Goal: Communication & Community: Answer question/provide support

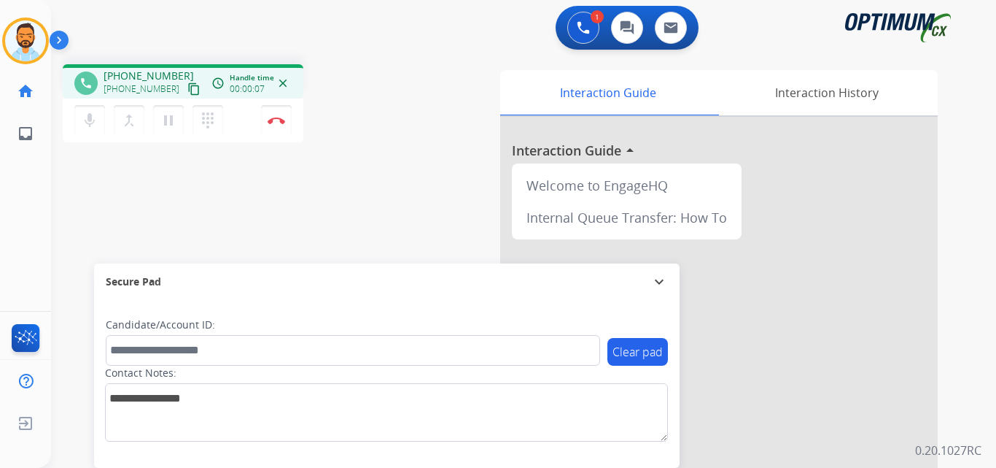
click at [187, 88] on mat-icon "content_copy" at bounding box center [193, 88] width 13 height 13
click at [272, 121] on img at bounding box center [277, 120] width 18 height 7
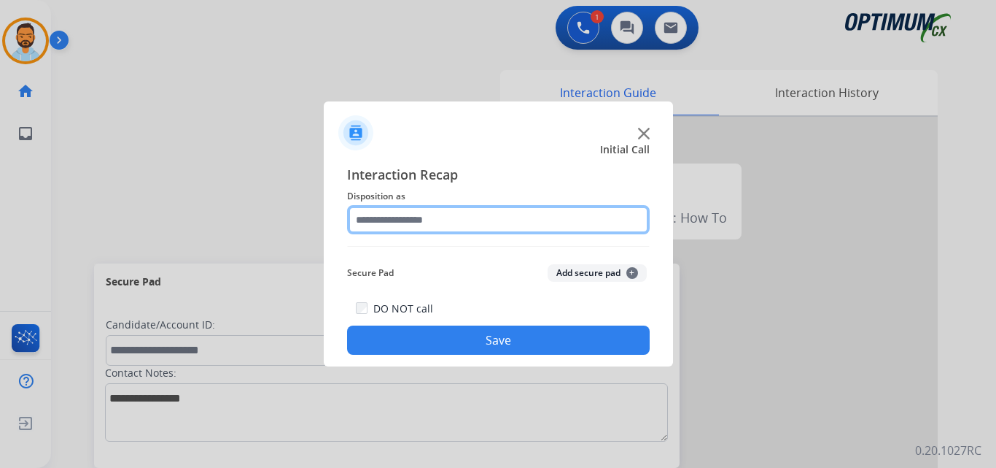
click at [473, 213] on input "text" at bounding box center [498, 219] width 303 height 29
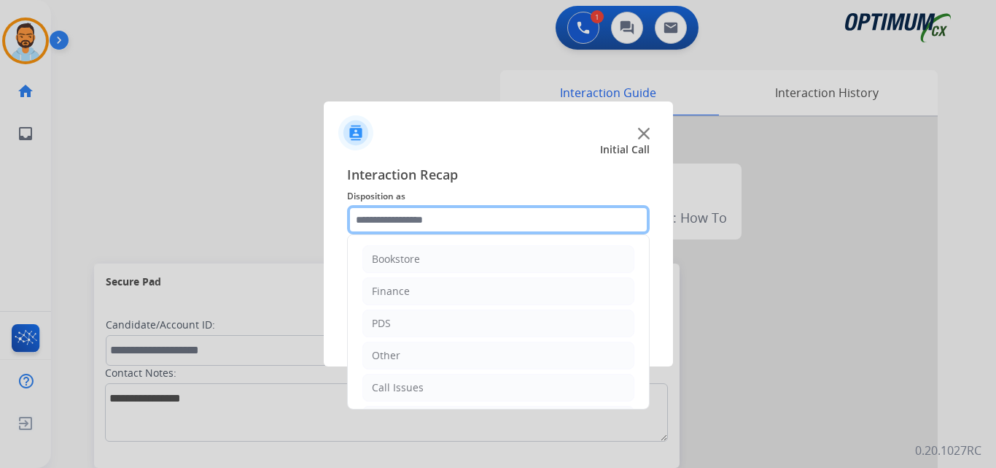
scroll to position [99, 0]
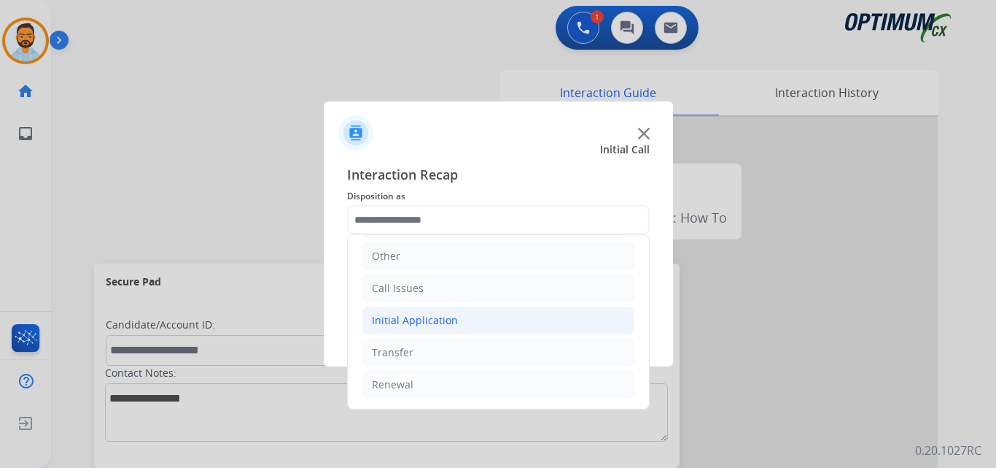
click at [451, 318] on div "Initial Application" at bounding box center [415, 320] width 86 height 15
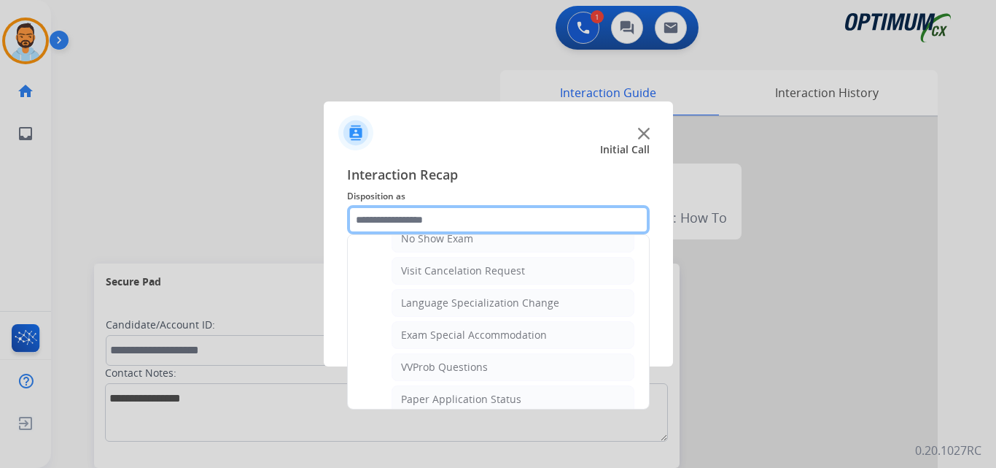
scroll to position [884, 0]
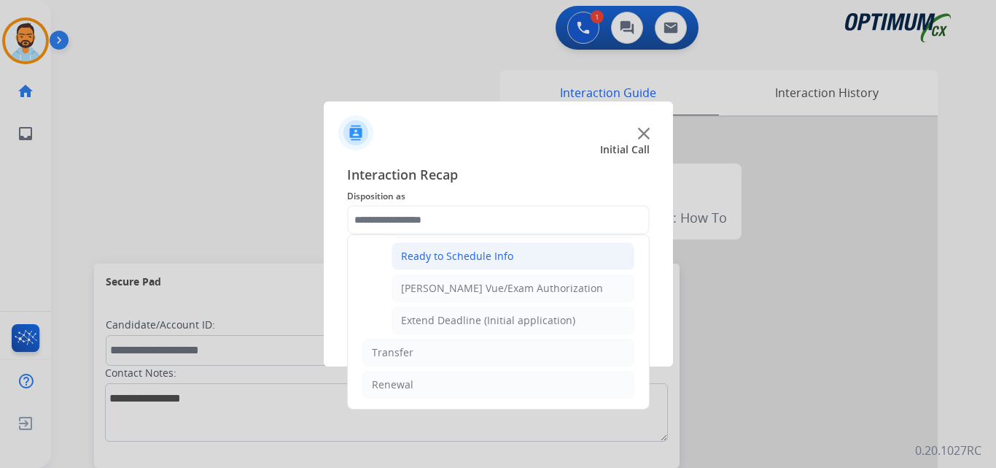
click at [494, 255] on div "Ready to Schedule Info" at bounding box center [457, 256] width 112 height 15
type input "**********"
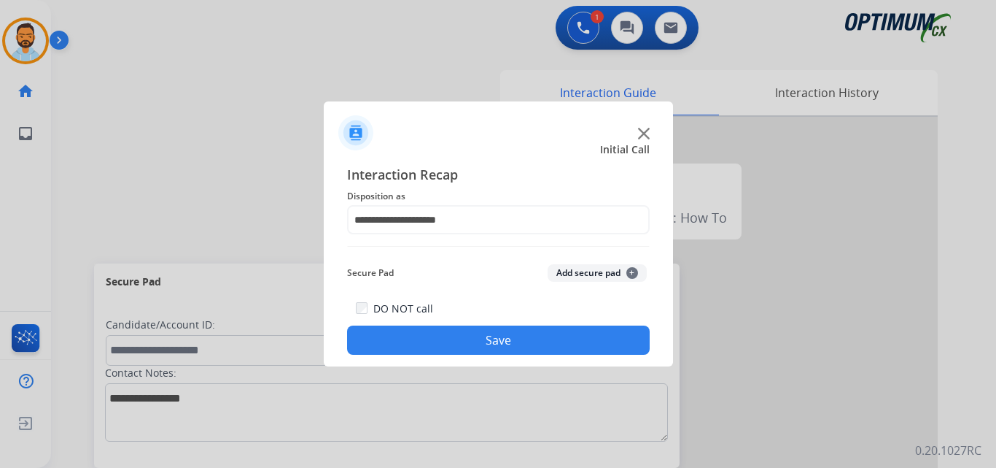
click at [496, 332] on button "Save" at bounding box center [498, 339] width 303 height 29
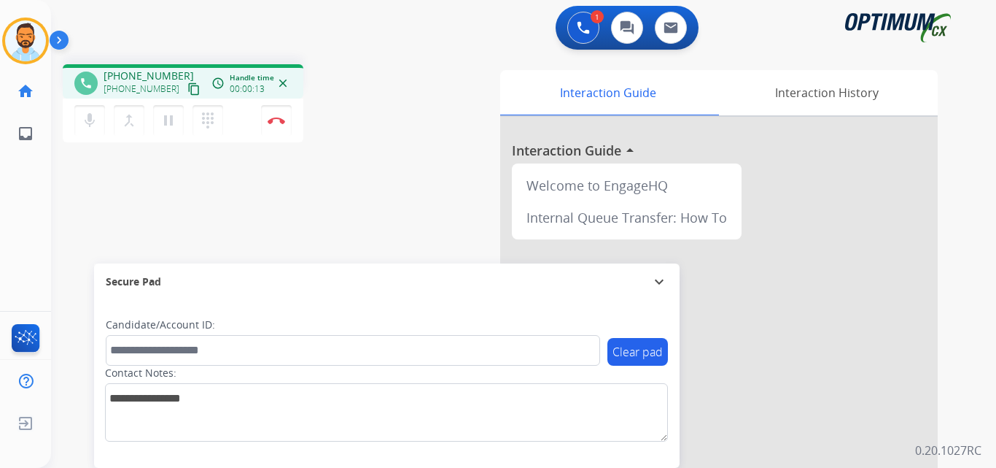
click at [187, 89] on mat-icon "content_copy" at bounding box center [193, 88] width 13 height 13
click at [280, 118] on img at bounding box center [277, 120] width 18 height 7
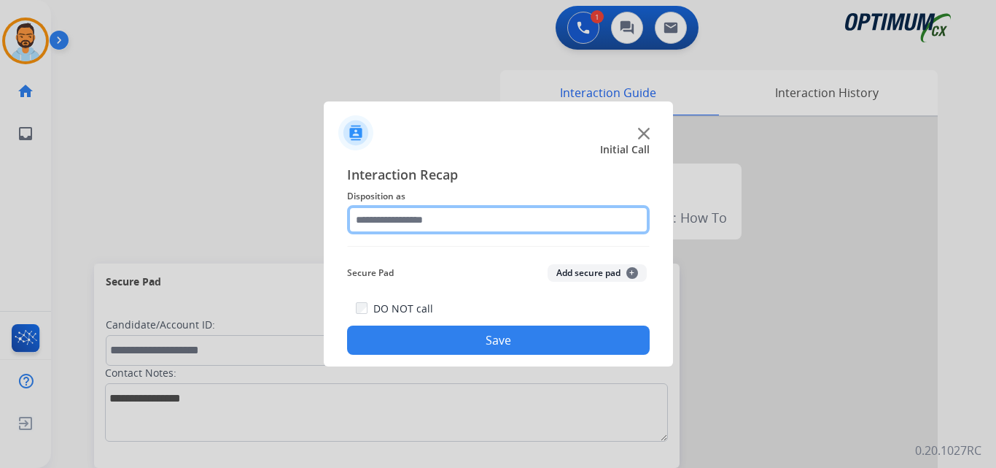
click at [454, 224] on input "text" at bounding box center [498, 219] width 303 height 29
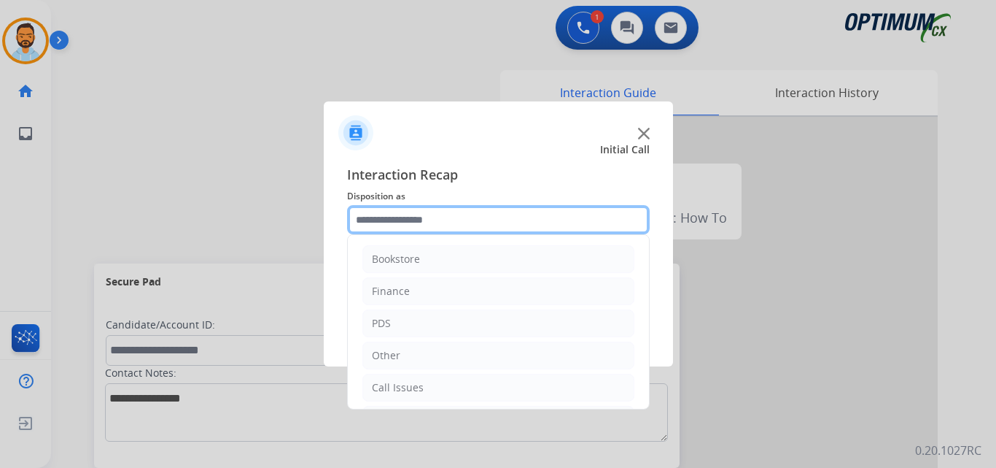
scroll to position [99, 0]
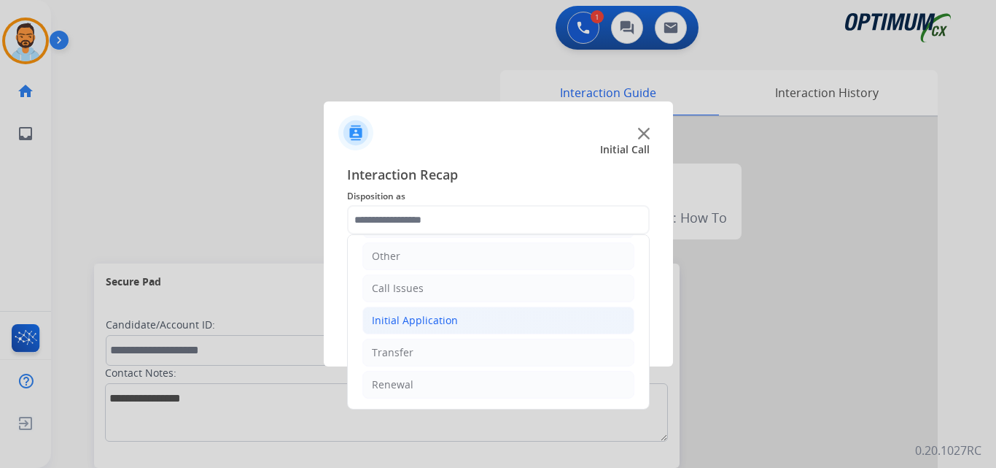
click at [451, 319] on div "Initial Application" at bounding box center [415, 320] width 86 height 15
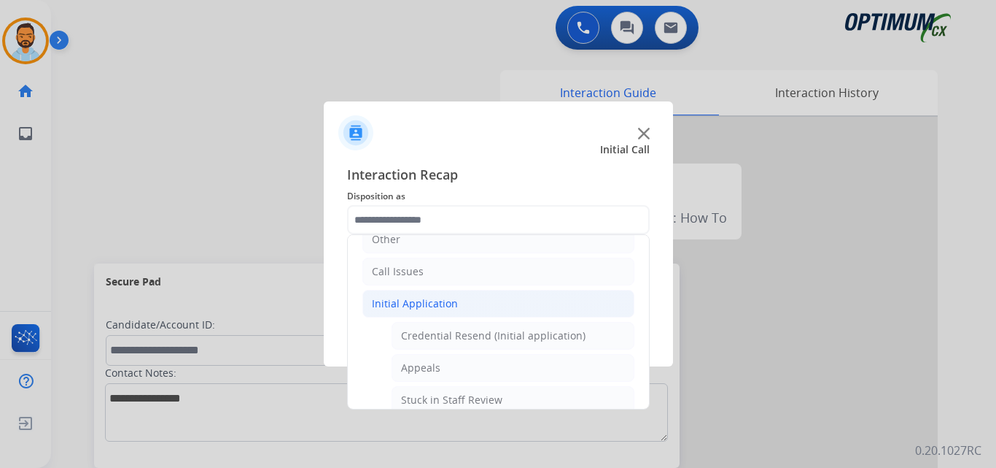
click at [440, 309] on div "Initial Application" at bounding box center [415, 303] width 86 height 15
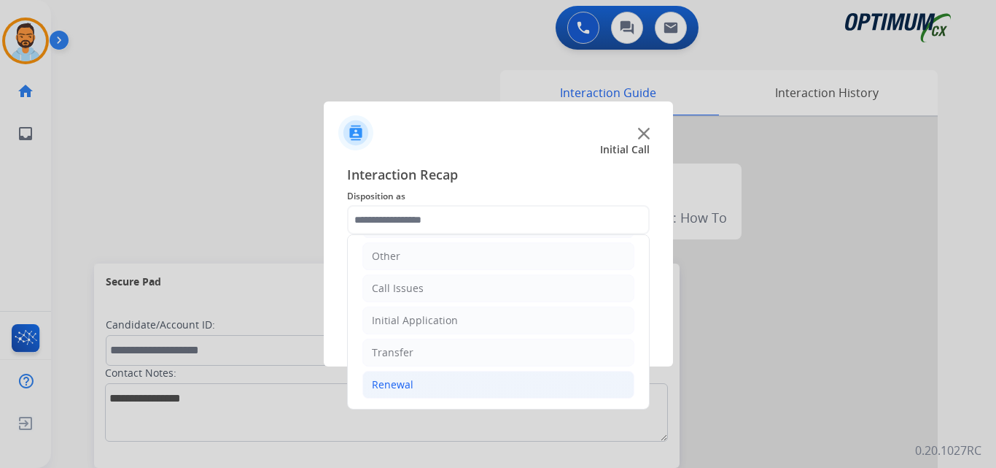
click at [422, 389] on li "Renewal" at bounding box center [499, 385] width 272 height 28
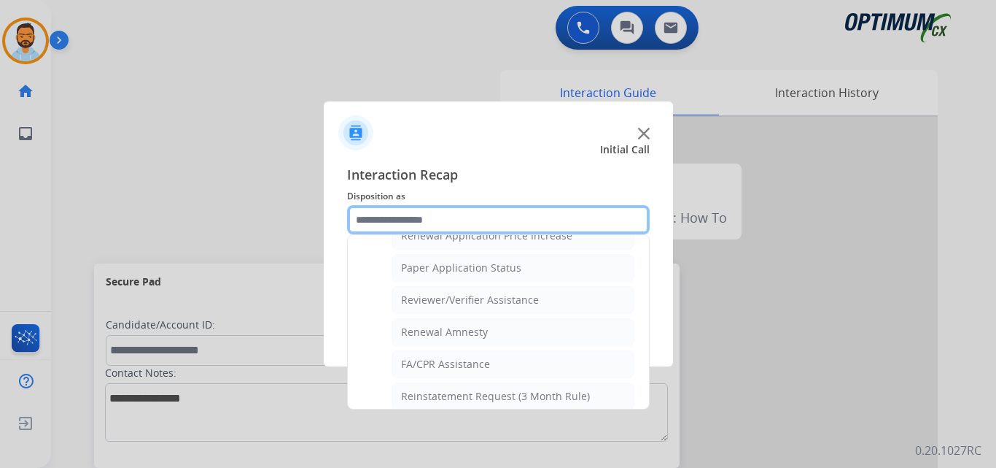
scroll to position [523, 0]
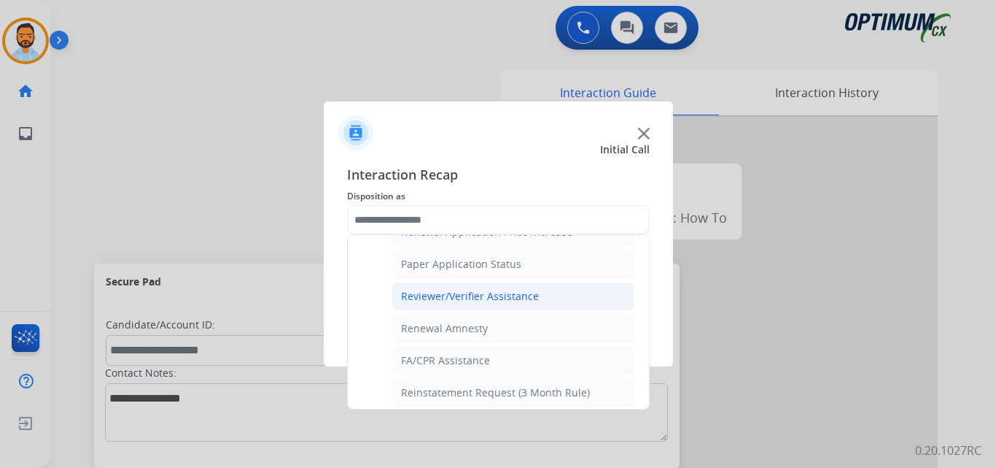
click at [516, 298] on div "Reviewer/Verifier Assistance" at bounding box center [470, 296] width 138 height 15
type input "**********"
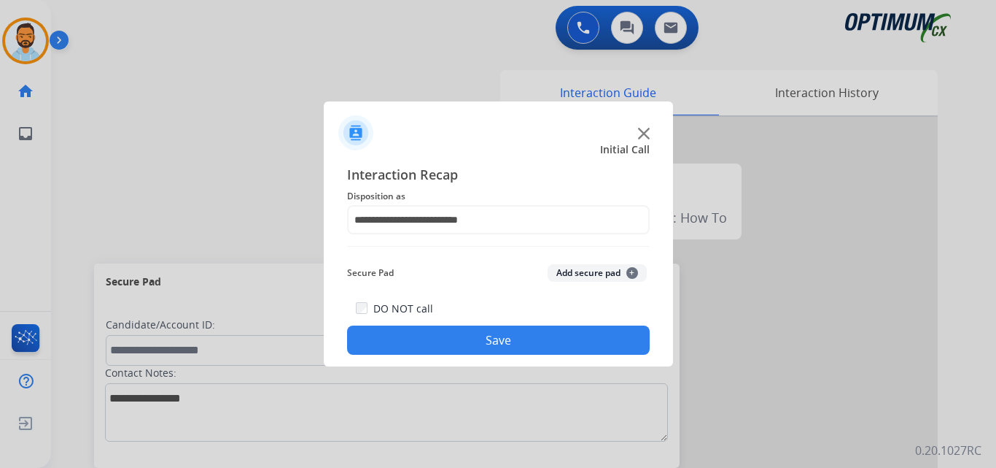
click at [474, 336] on button "Save" at bounding box center [498, 339] width 303 height 29
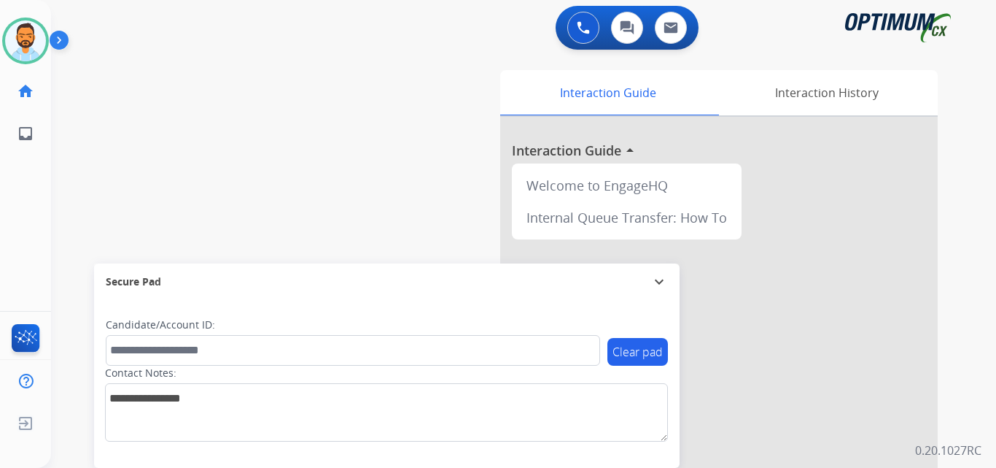
click at [60, 46] on img at bounding box center [62, 43] width 25 height 28
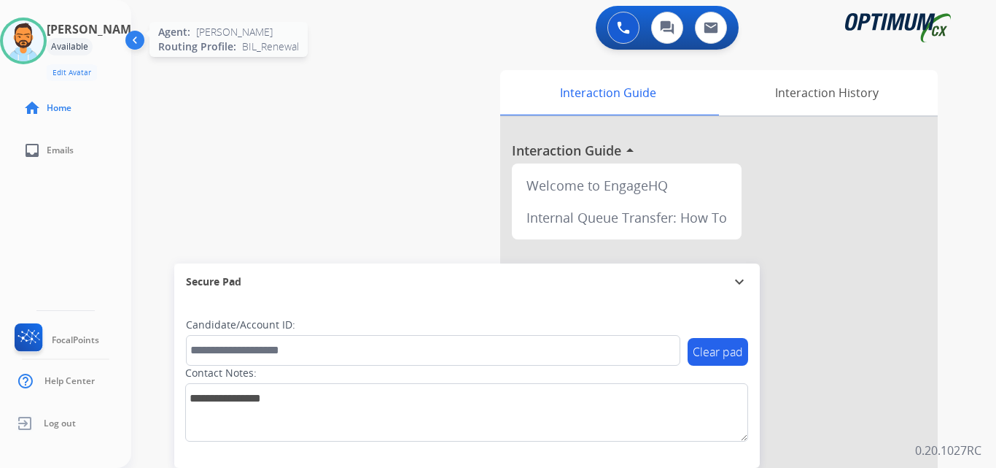
click at [36, 44] on img at bounding box center [23, 40] width 41 height 41
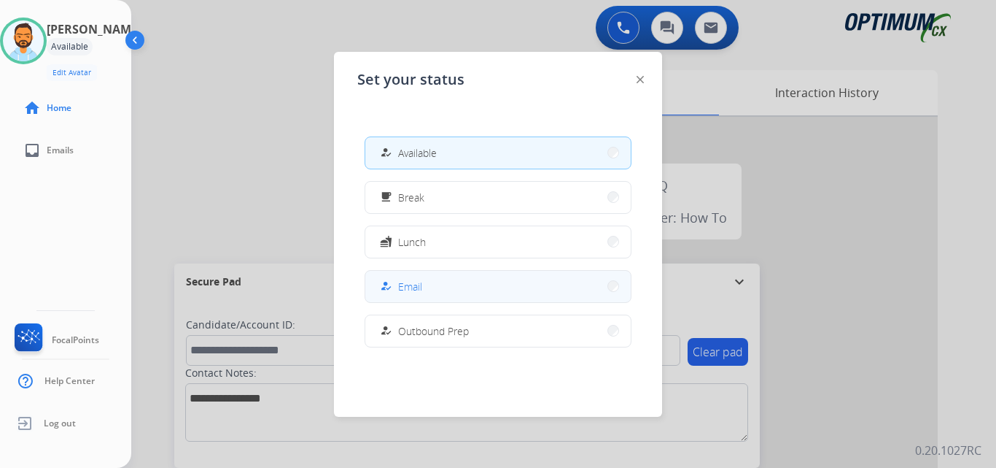
click at [527, 279] on button "how_to_reg Email" at bounding box center [498, 286] width 266 height 31
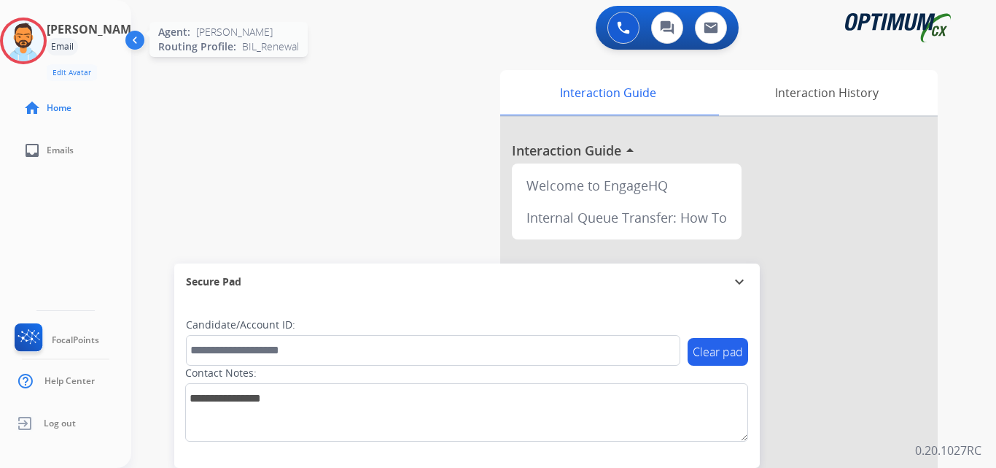
click at [41, 43] on img at bounding box center [23, 40] width 41 height 41
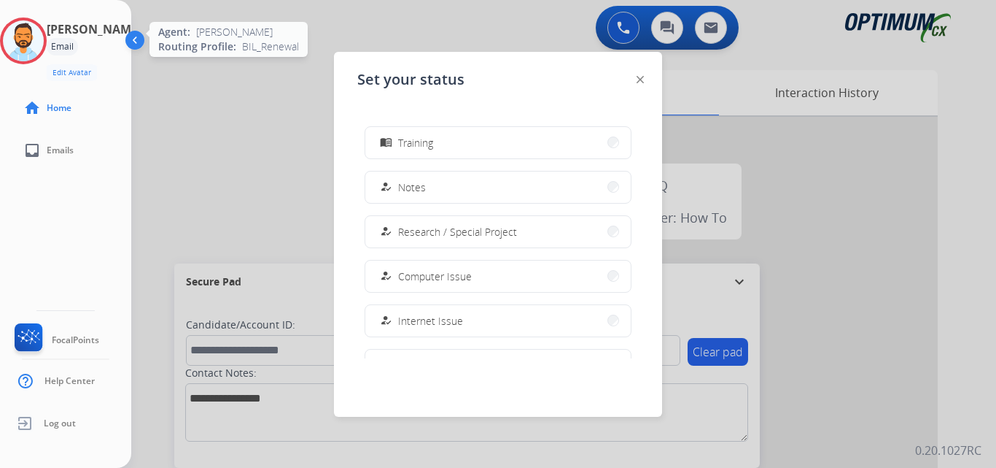
scroll to position [0, 0]
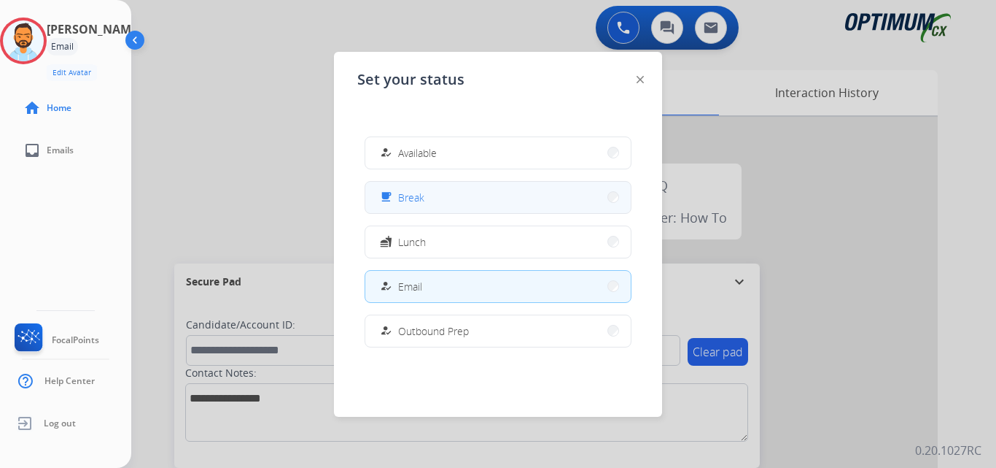
click at [471, 200] on button "free_breakfast Break" at bounding box center [498, 197] width 266 height 31
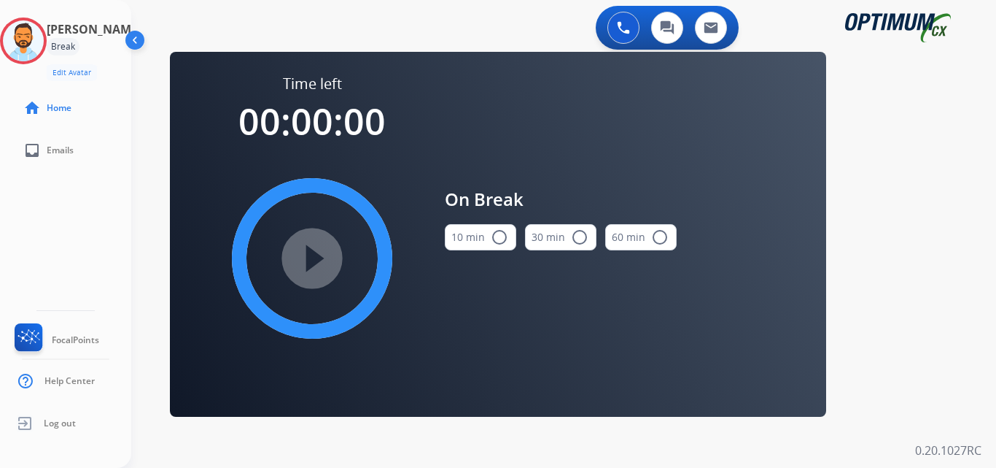
click at [478, 233] on button "10 min radio_button_unchecked" at bounding box center [480, 237] width 71 height 26
click at [319, 257] on mat-icon "play_circle_filled" at bounding box center [312, 258] width 18 height 18
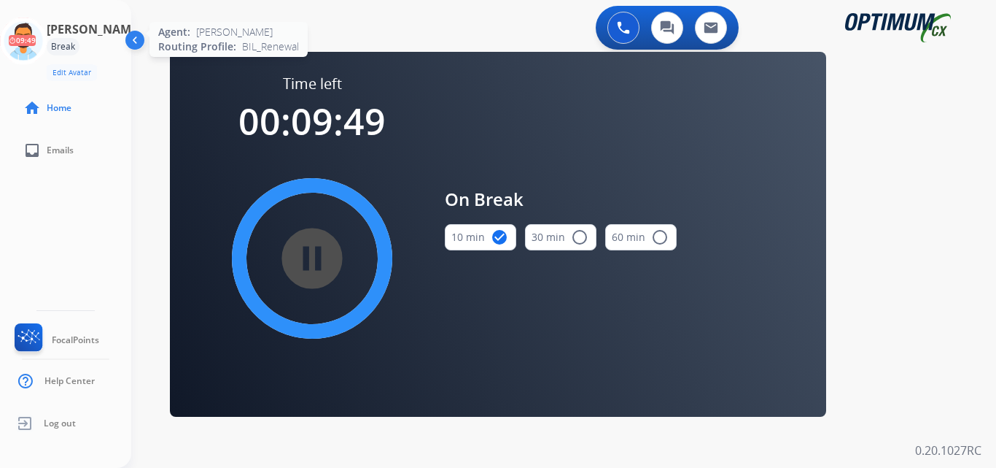
click at [36, 40] on icon at bounding box center [23, 41] width 47 height 47
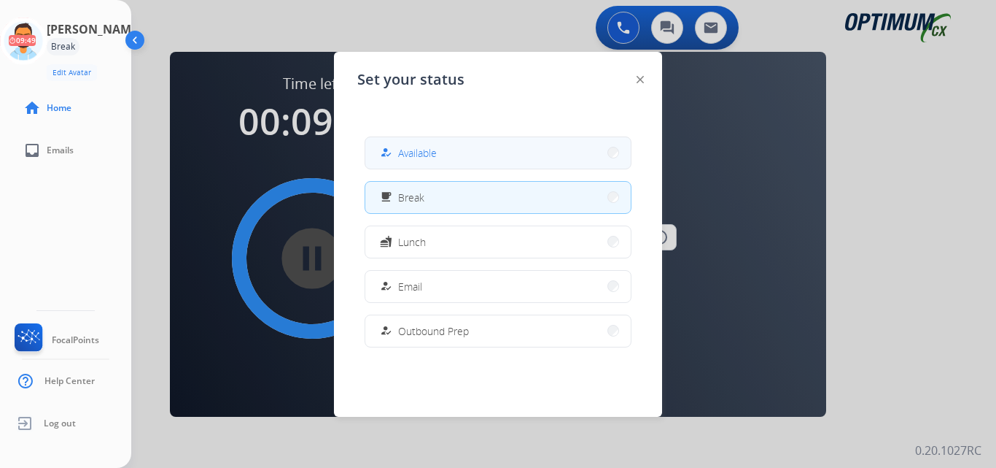
click at [398, 160] on div "how_to_reg" at bounding box center [387, 153] width 21 height 18
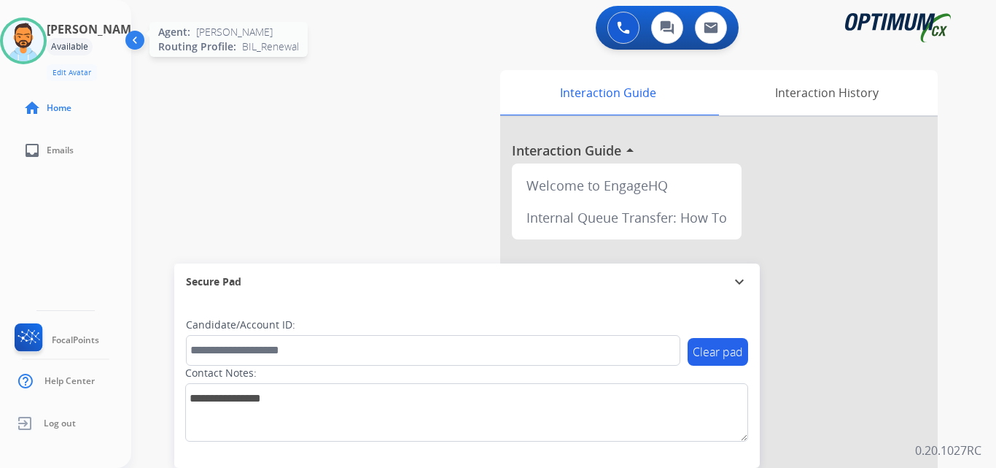
click at [26, 41] on img at bounding box center [23, 40] width 41 height 41
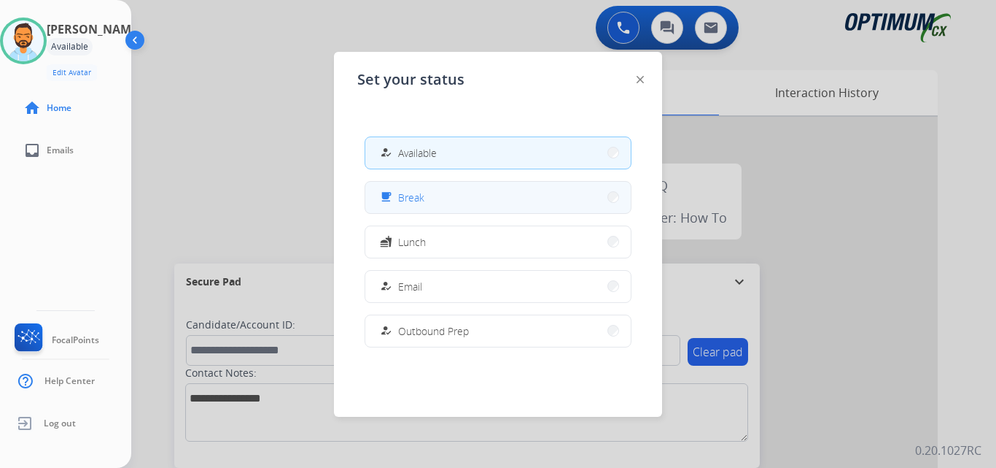
click at [425, 195] on span "Break" at bounding box center [411, 197] width 26 height 15
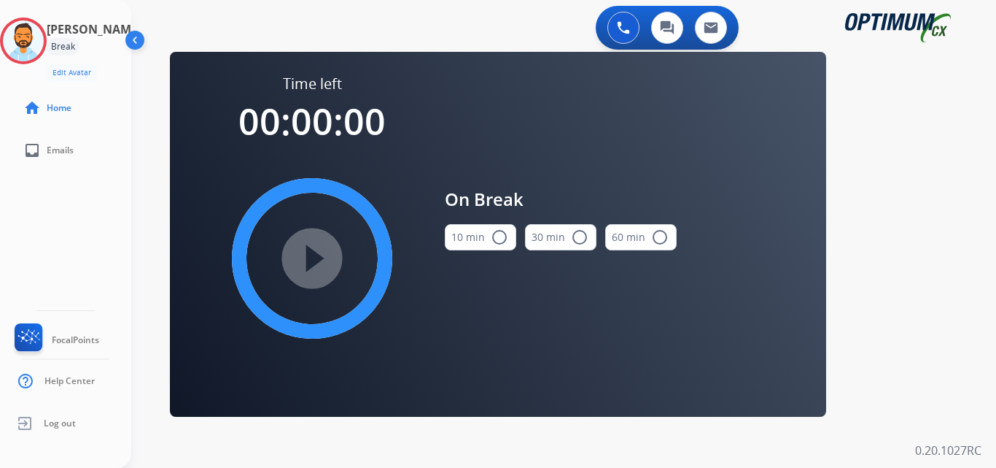
click at [482, 236] on button "10 min radio_button_unchecked" at bounding box center [480, 237] width 71 height 26
click at [314, 257] on mat-icon "play_circle_filled" at bounding box center [312, 258] width 18 height 18
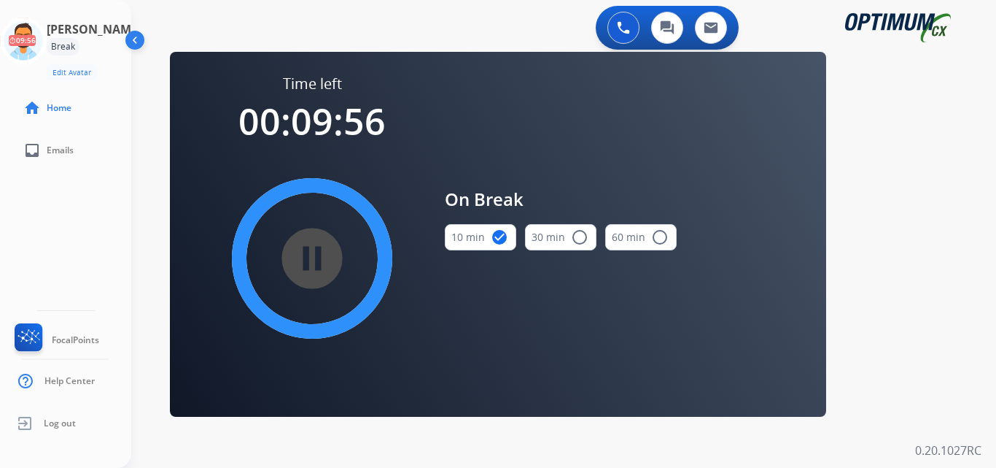
click at [465, 314] on div "On Break 10 min check_circle 30 min radio_button_unchecked 60 min radio_button_…" at bounding box center [561, 224] width 232 height 301
click at [36, 40] on icon at bounding box center [23, 41] width 47 height 47
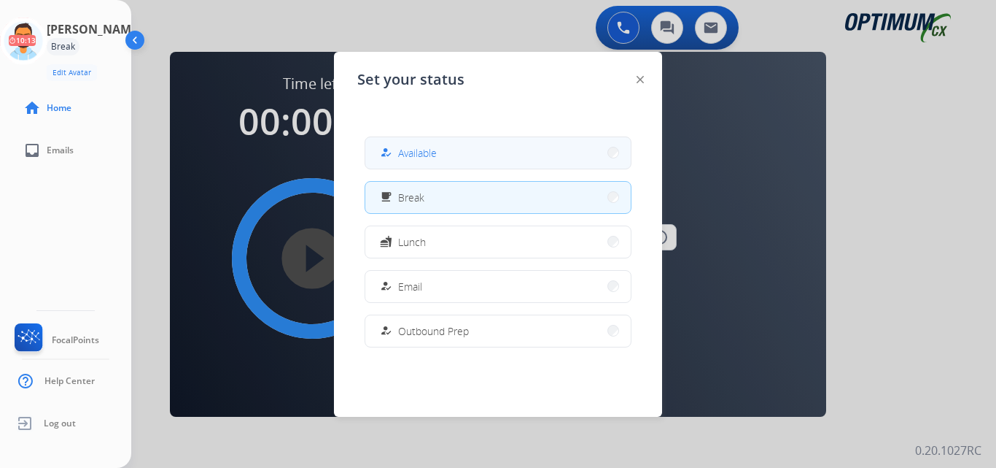
click at [480, 144] on button "how_to_reg Available" at bounding box center [498, 152] width 266 height 31
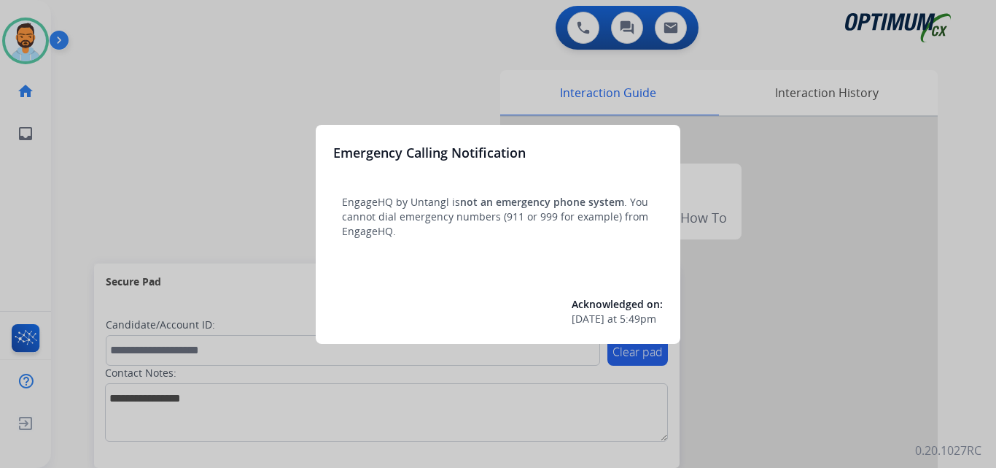
click at [196, 100] on div at bounding box center [498, 234] width 996 height 468
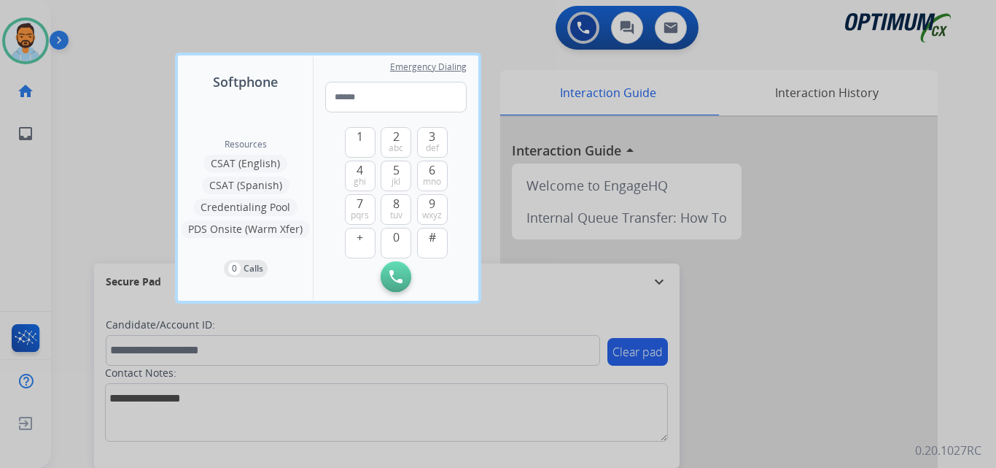
click at [117, 108] on div at bounding box center [498, 234] width 996 height 468
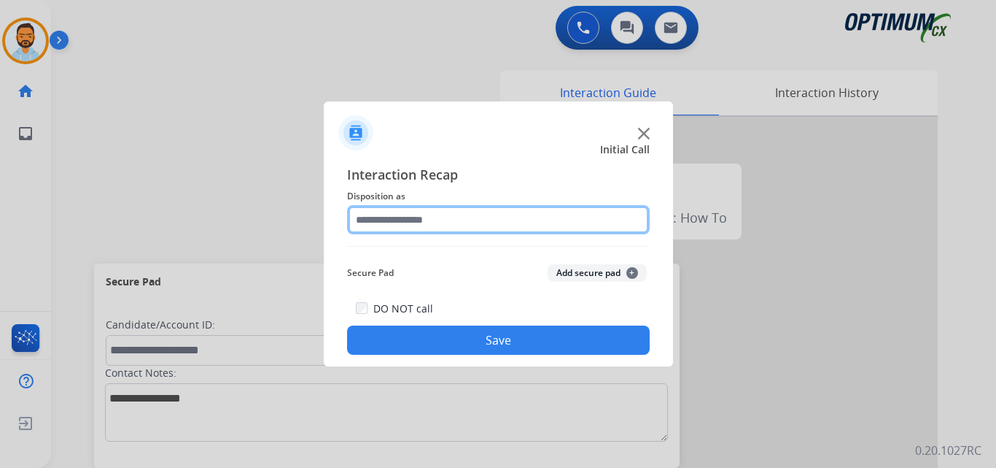
click at [411, 223] on input "text" at bounding box center [498, 219] width 303 height 29
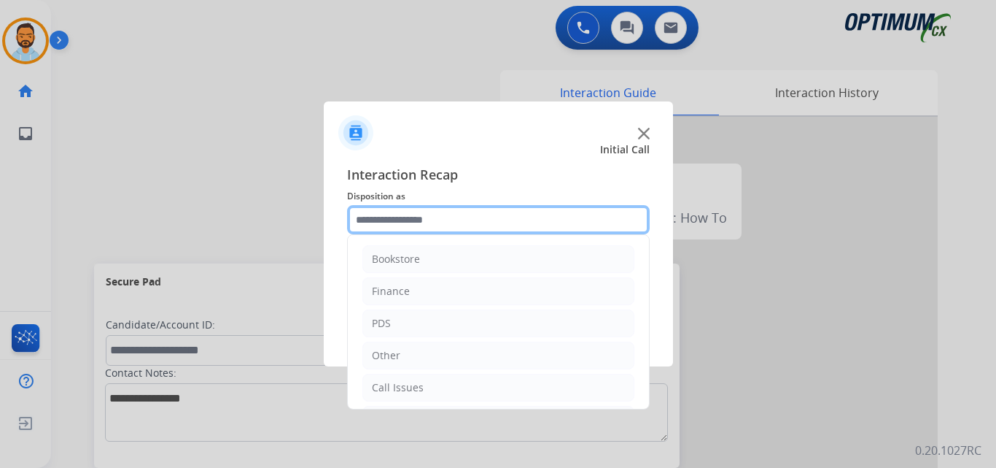
scroll to position [99, 0]
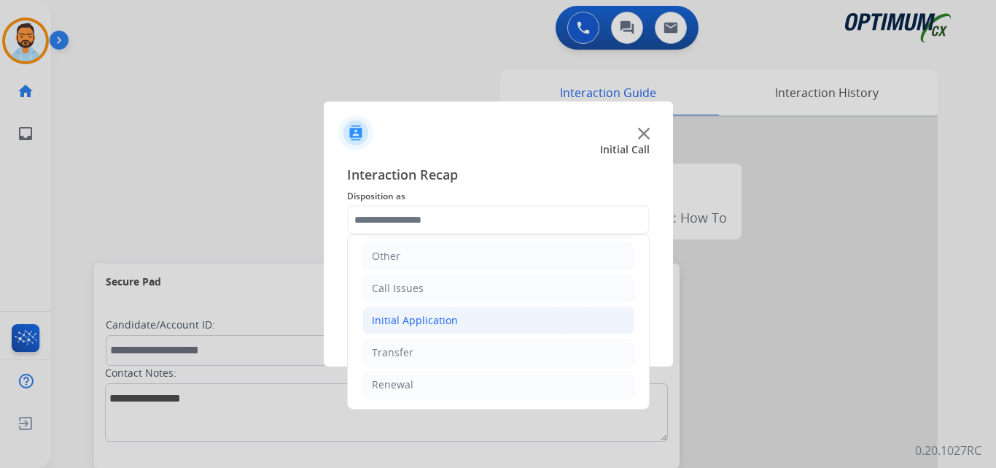
click at [412, 328] on li "Initial Application" at bounding box center [499, 320] width 272 height 28
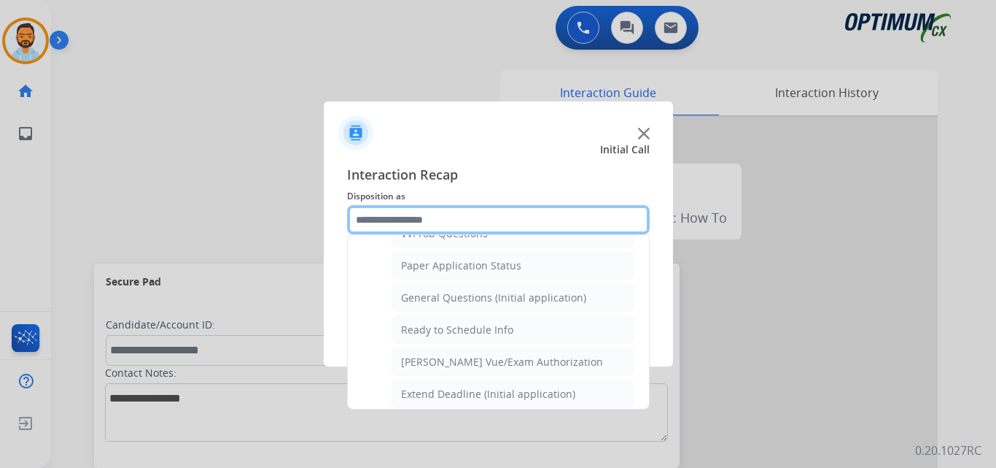
scroll to position [805, 0]
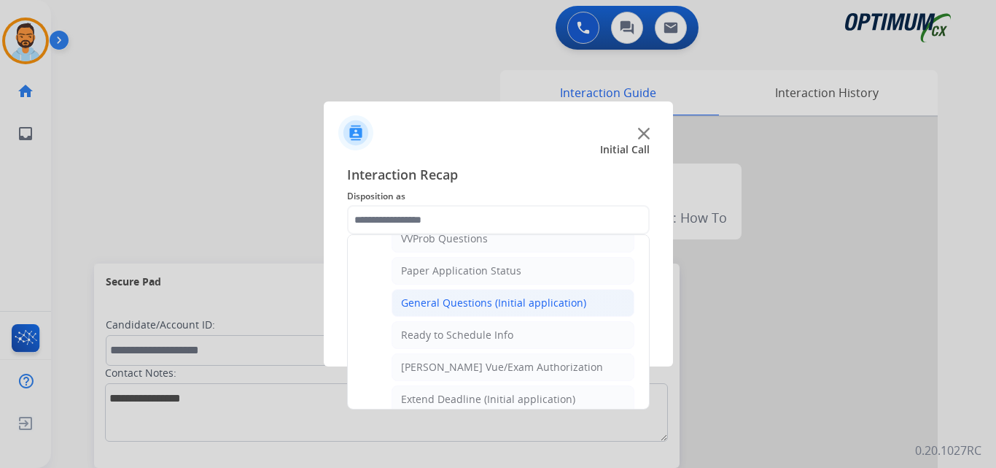
click at [412, 312] on li "General Questions (Initial application)" at bounding box center [513, 303] width 243 height 28
type input "**********"
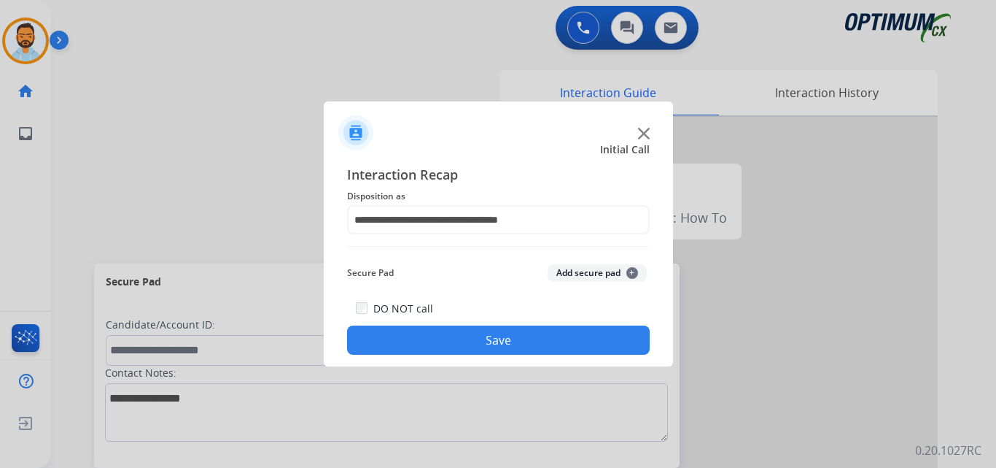
click at [402, 339] on button "Save" at bounding box center [498, 339] width 303 height 29
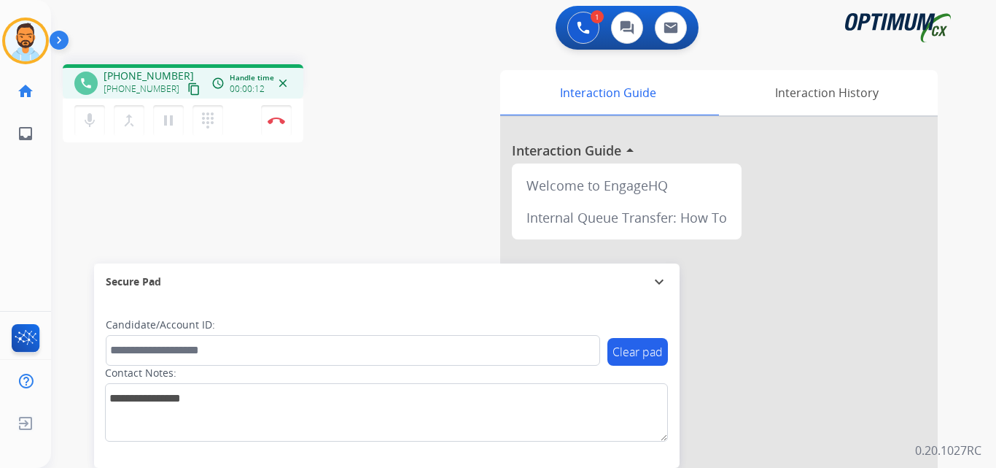
click at [187, 88] on mat-icon "content_copy" at bounding box center [193, 88] width 13 height 13
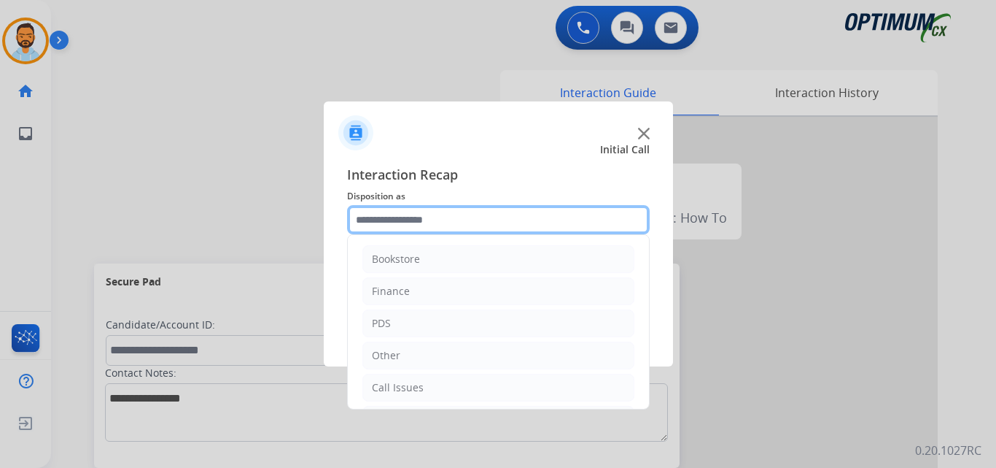
click at [386, 222] on input "text" at bounding box center [498, 219] width 303 height 29
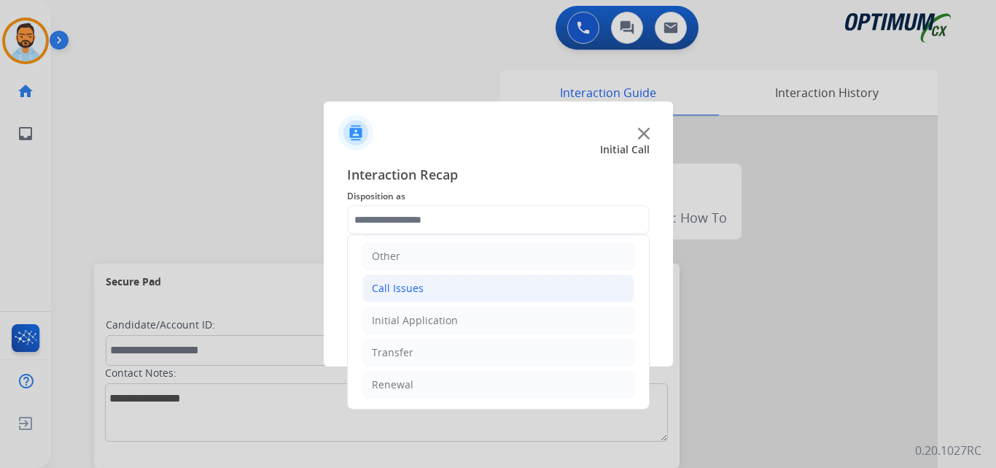
click at [471, 289] on li "Call Issues" at bounding box center [499, 288] width 272 height 28
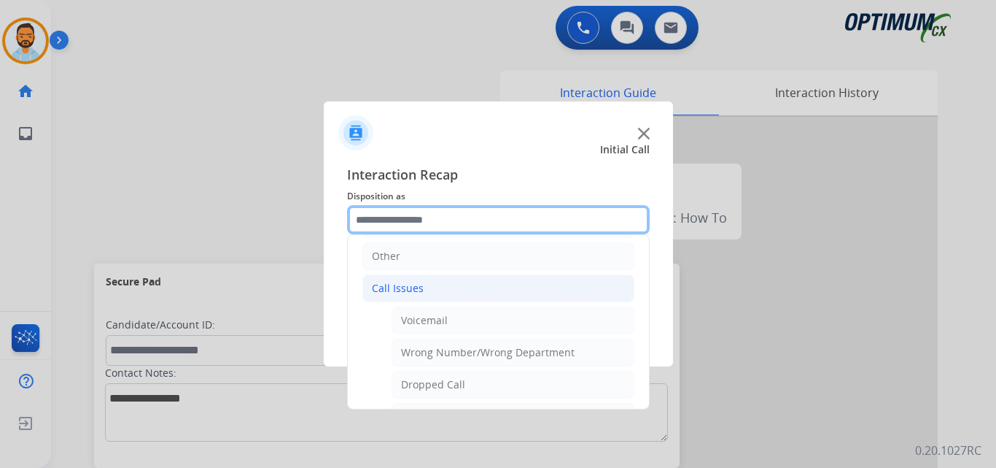
scroll to position [137, 0]
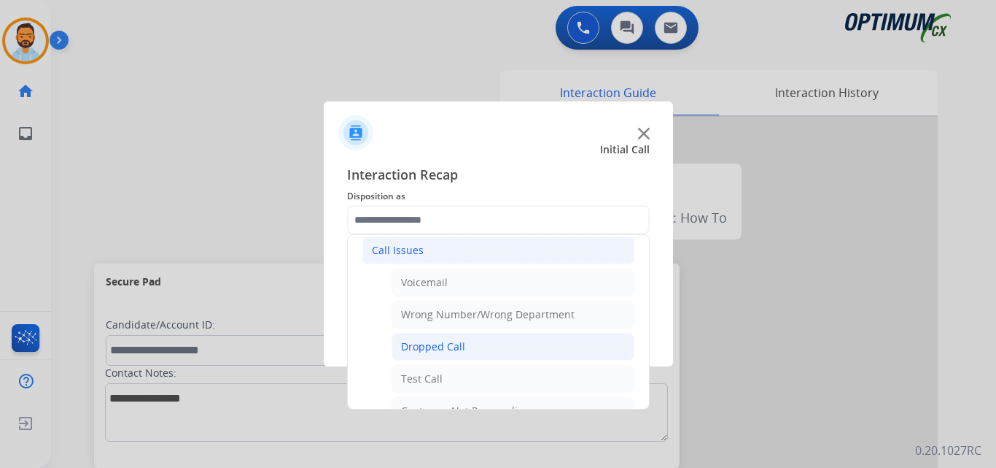
click at [483, 349] on li "Dropped Call" at bounding box center [513, 347] width 243 height 28
type input "**********"
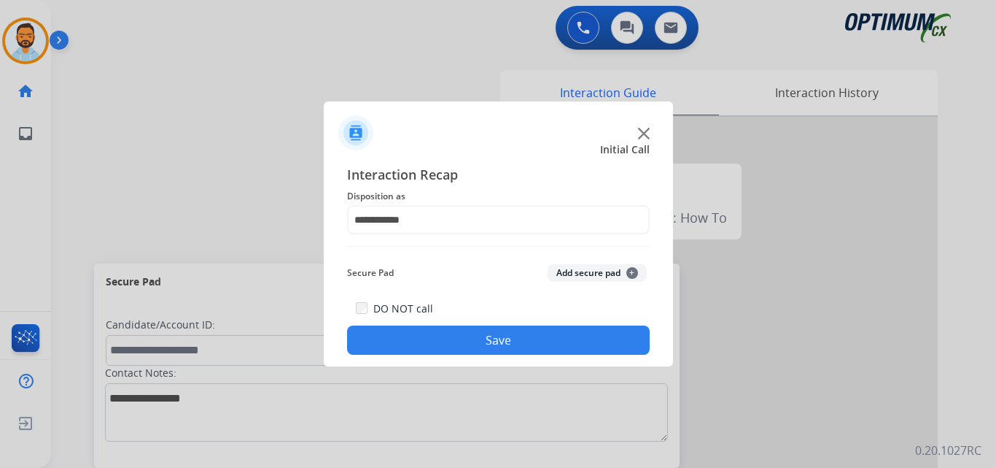
click at [496, 345] on button "Save" at bounding box center [498, 339] width 303 height 29
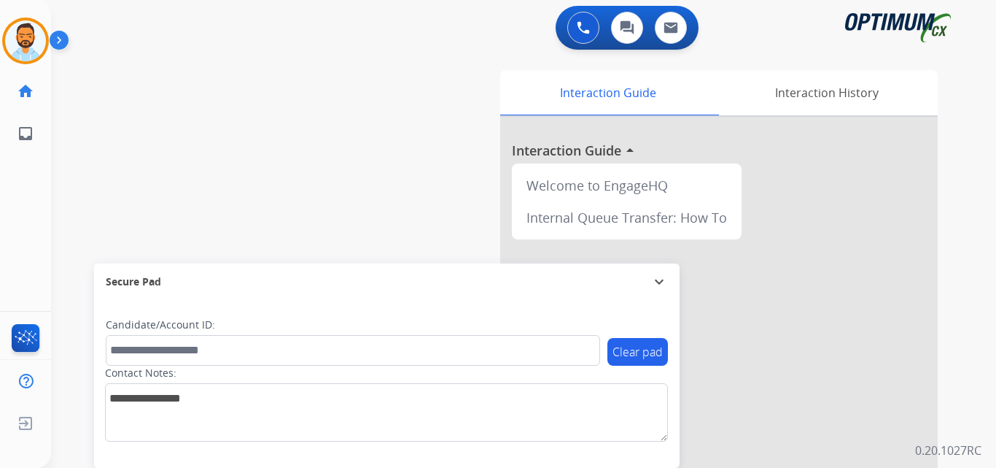
click at [63, 32] on img at bounding box center [62, 43] width 25 height 28
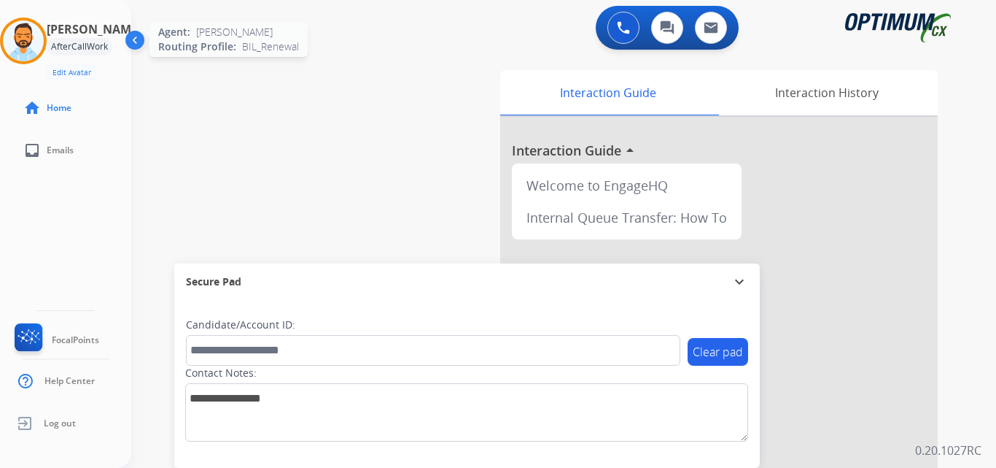
click at [20, 46] on img at bounding box center [23, 40] width 41 height 41
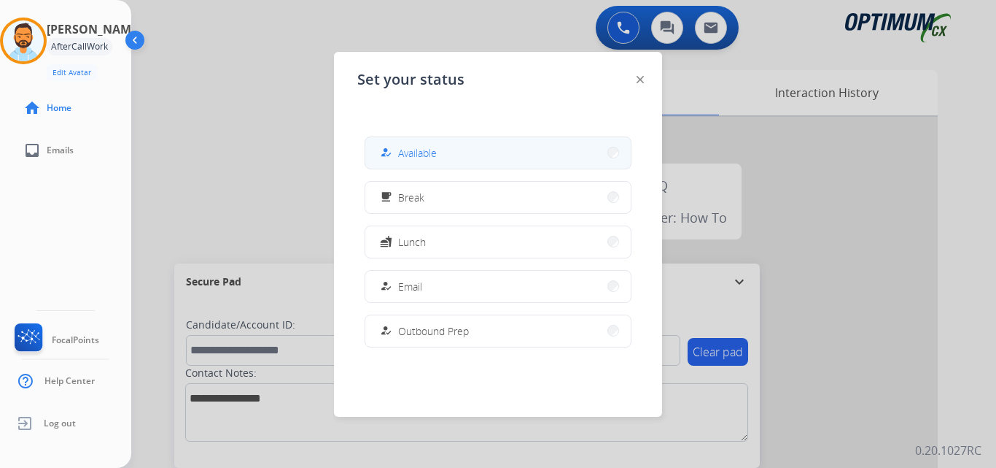
click at [452, 150] on button "how_to_reg Available" at bounding box center [498, 152] width 266 height 31
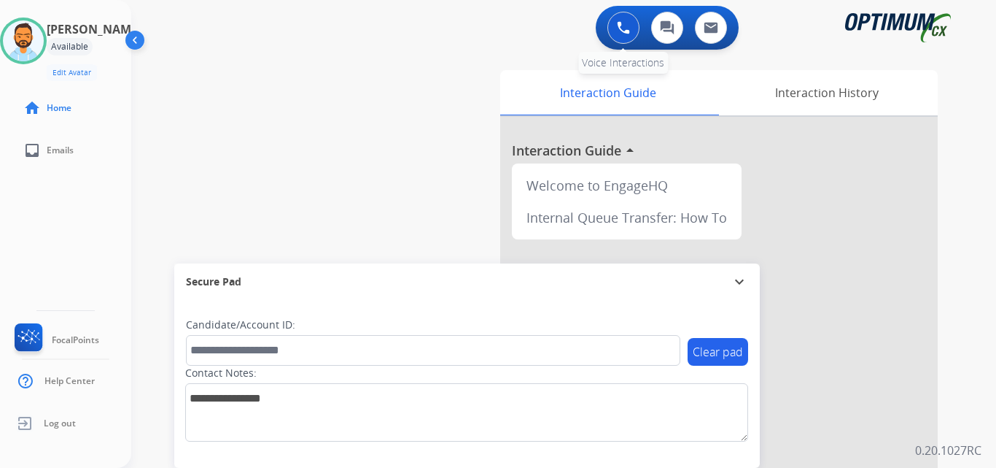
click at [621, 34] on img at bounding box center [623, 27] width 13 height 13
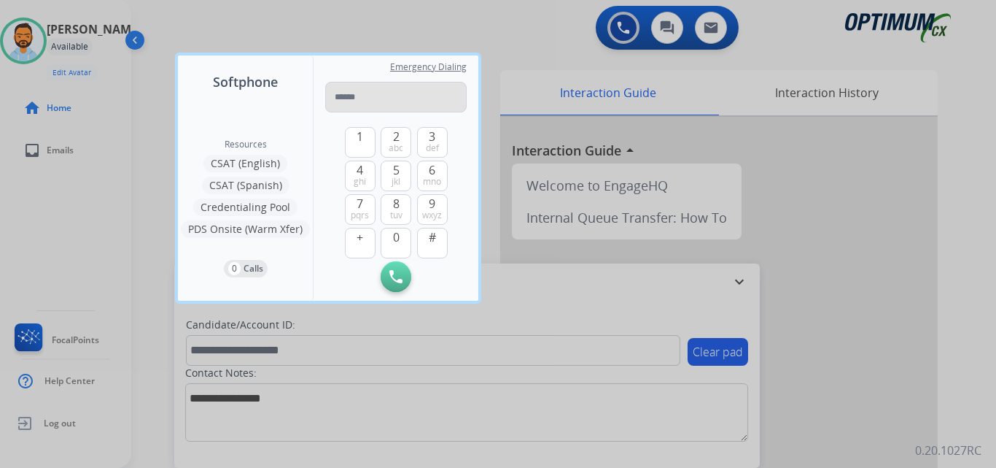
click at [368, 100] on input "tel" at bounding box center [396, 97] width 142 height 31
type input "**********"
click at [400, 278] on img at bounding box center [396, 276] width 13 height 13
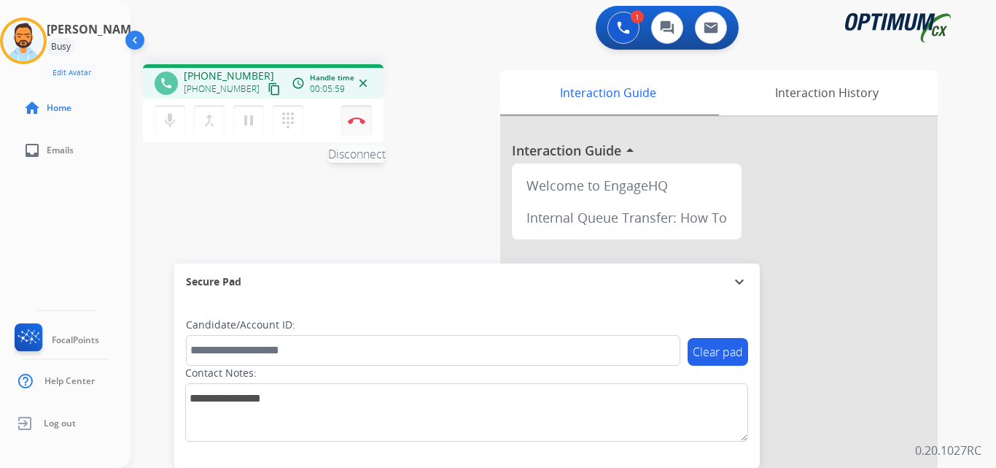
click at [360, 128] on button "Disconnect" at bounding box center [356, 120] width 31 height 31
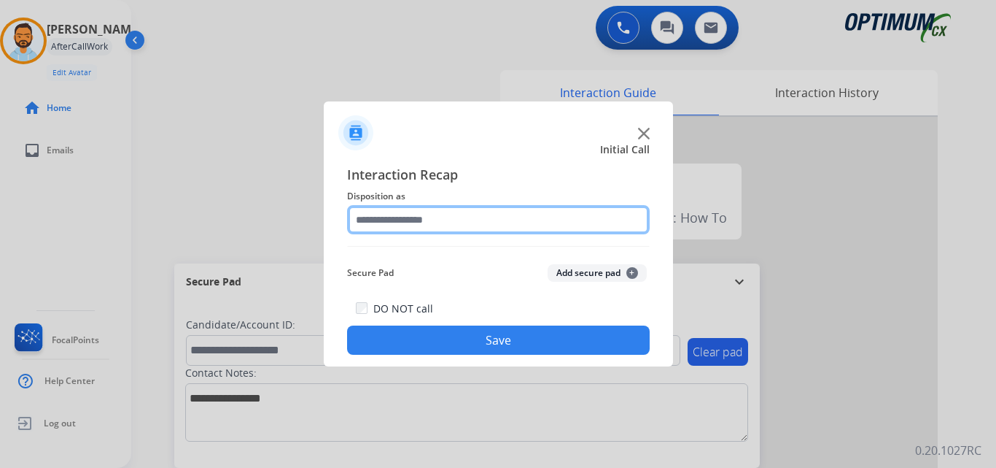
click at [534, 214] on input "text" at bounding box center [498, 219] width 303 height 29
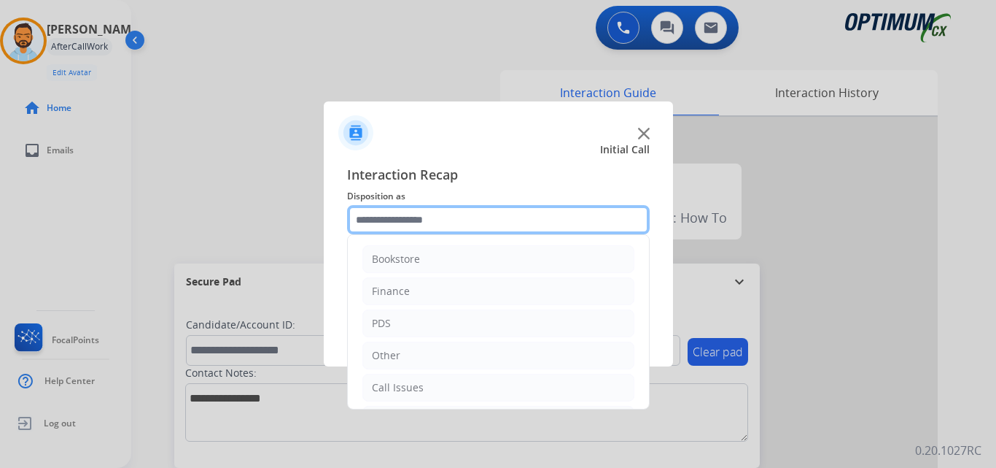
scroll to position [99, 0]
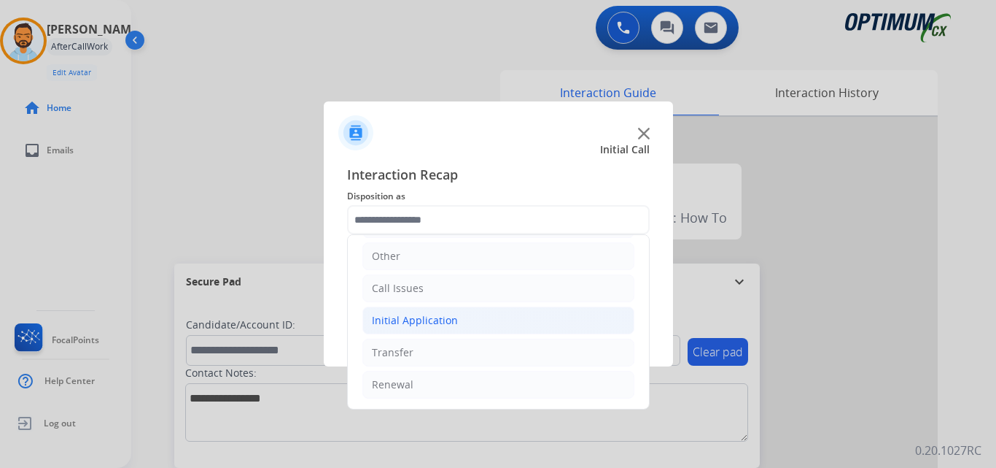
click at [452, 317] on div "Initial Application" at bounding box center [415, 320] width 86 height 15
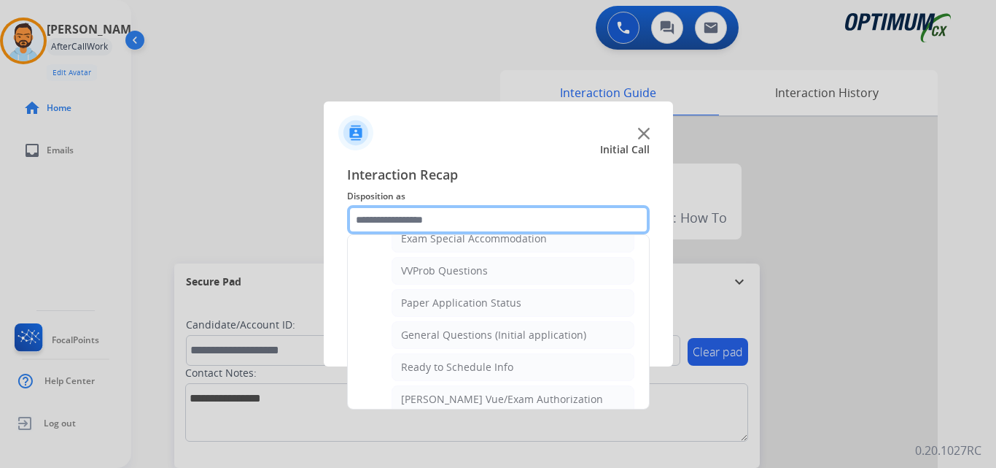
scroll to position [771, 0]
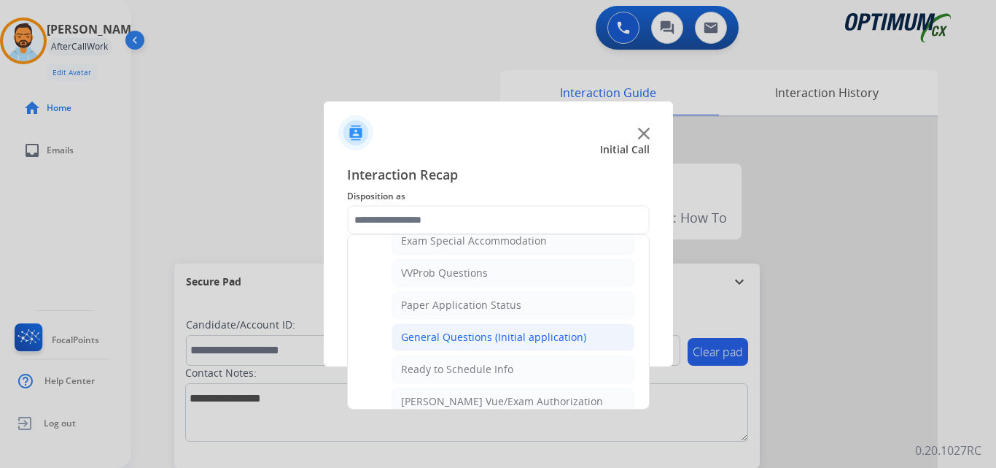
click at [481, 340] on div "General Questions (Initial application)" at bounding box center [493, 337] width 185 height 15
type input "**********"
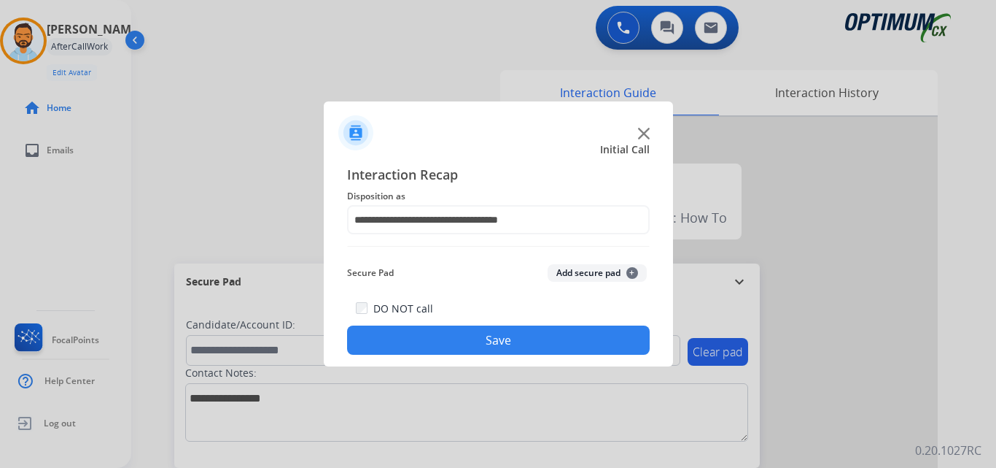
click at [472, 348] on button "Save" at bounding box center [498, 339] width 303 height 29
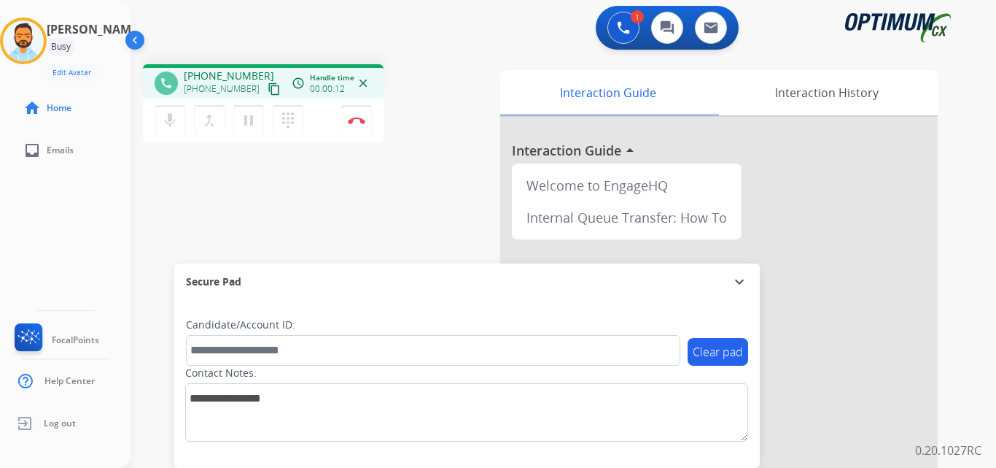
click at [268, 90] on mat-icon "content_copy" at bounding box center [274, 88] width 13 height 13
click at [359, 120] on img at bounding box center [357, 120] width 18 height 7
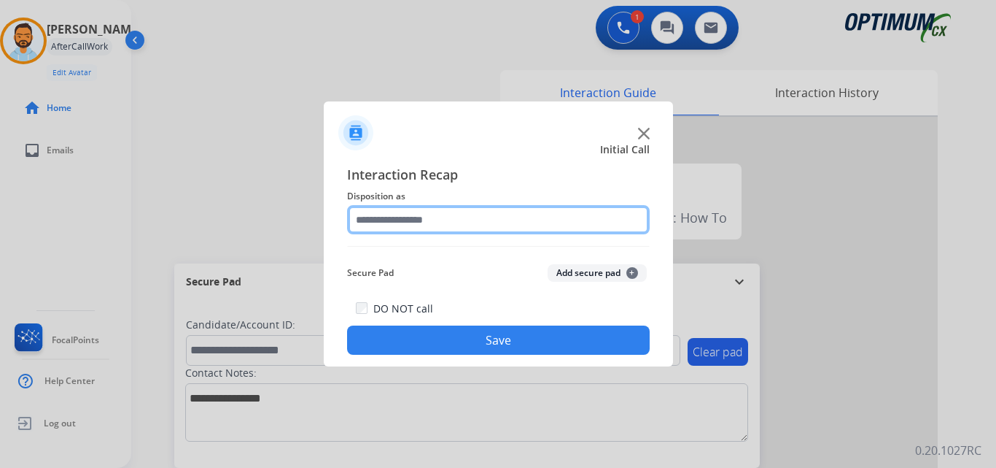
click at [578, 220] on input "text" at bounding box center [498, 219] width 303 height 29
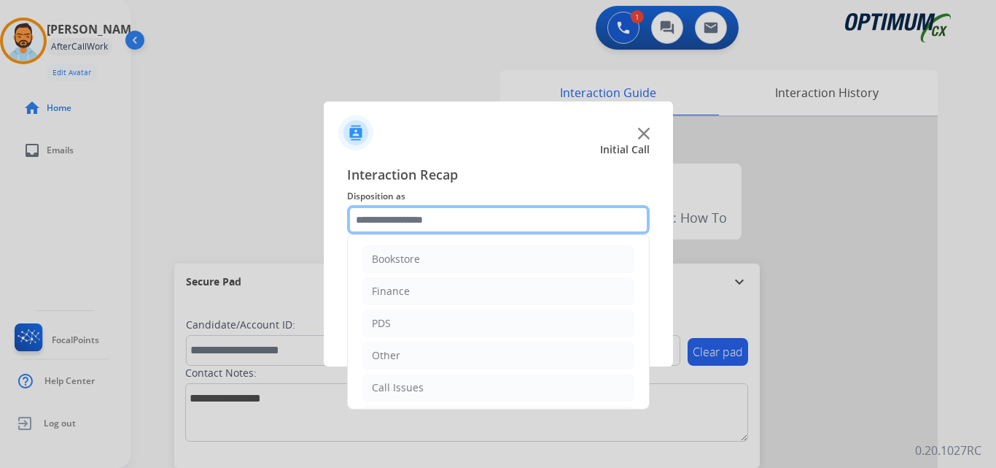
scroll to position [99, 0]
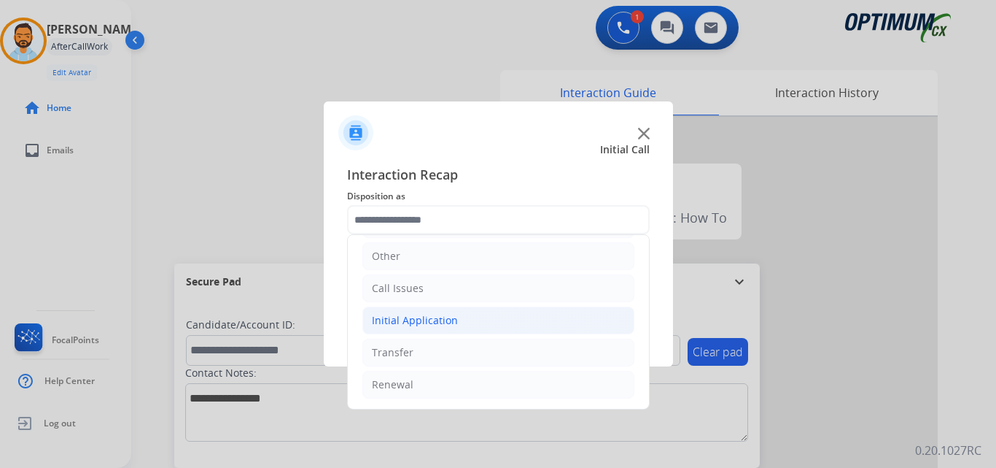
click at [481, 316] on li "Initial Application" at bounding box center [499, 320] width 272 height 28
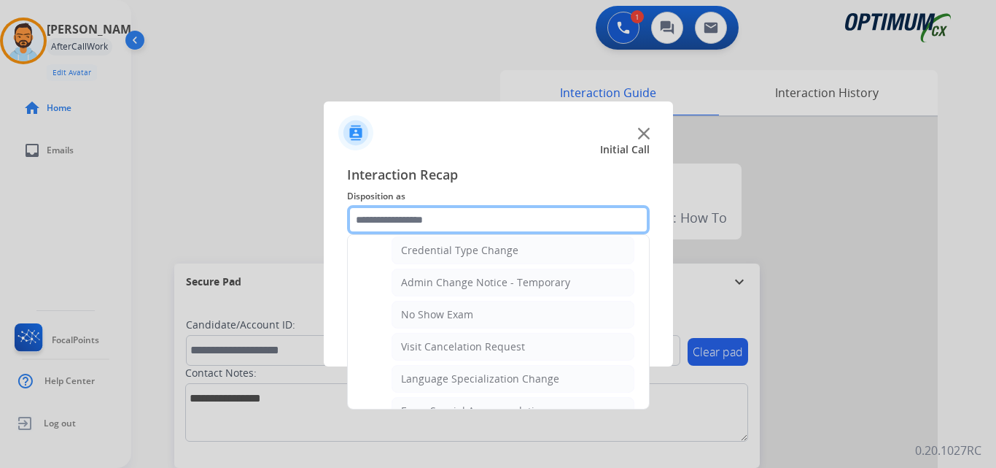
scroll to position [609, 0]
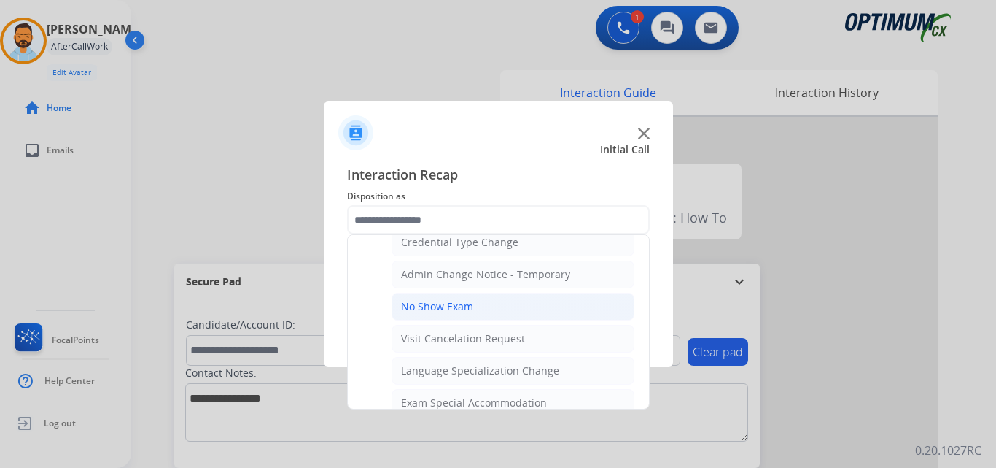
click at [511, 311] on li "No Show Exam" at bounding box center [513, 307] width 243 height 28
type input "**********"
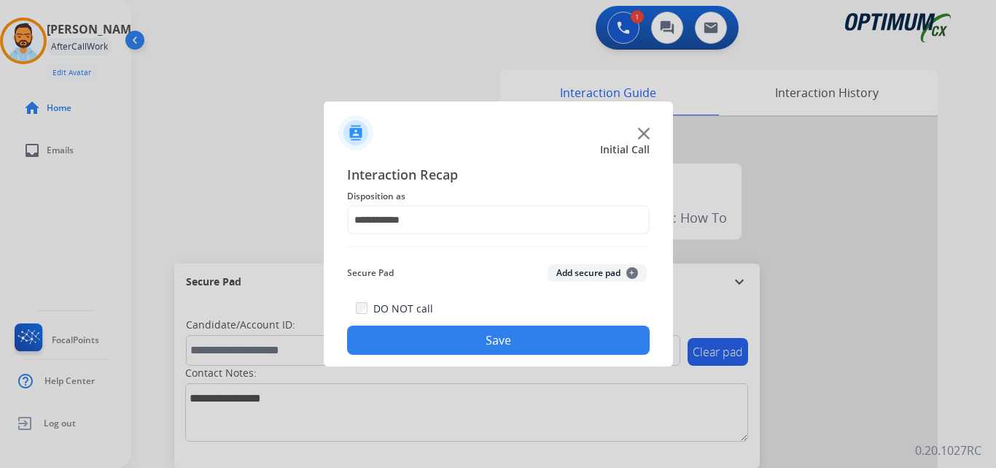
click at [503, 334] on button "Save" at bounding box center [498, 339] width 303 height 29
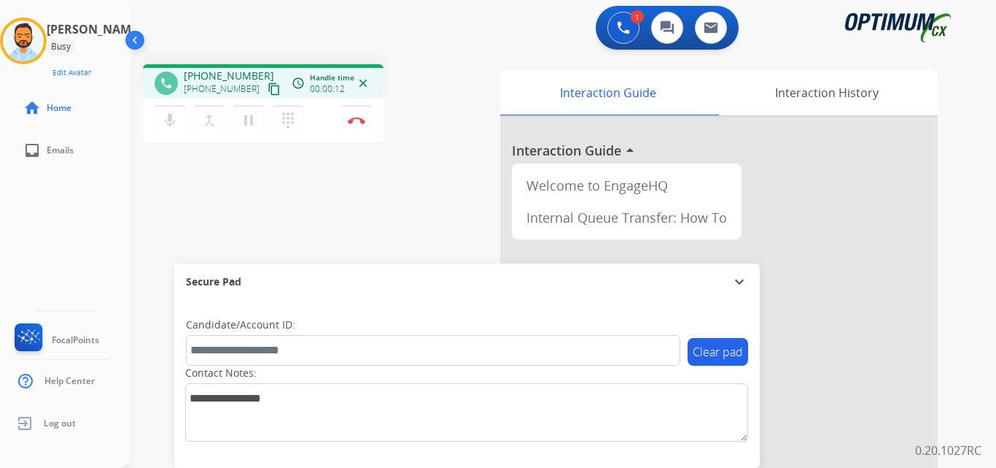
click at [268, 90] on mat-icon "content_copy" at bounding box center [274, 88] width 13 height 13
click at [348, 126] on button "Disconnect" at bounding box center [356, 120] width 31 height 31
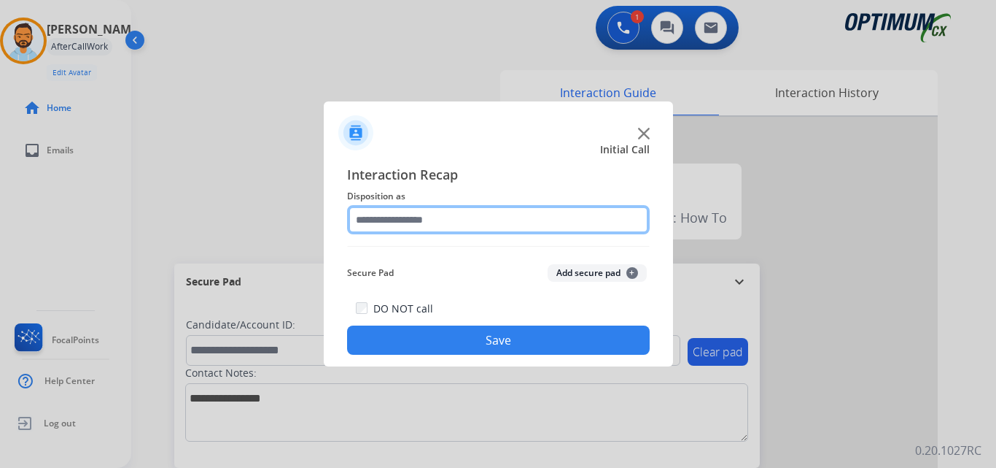
click at [445, 216] on input "text" at bounding box center [498, 219] width 303 height 29
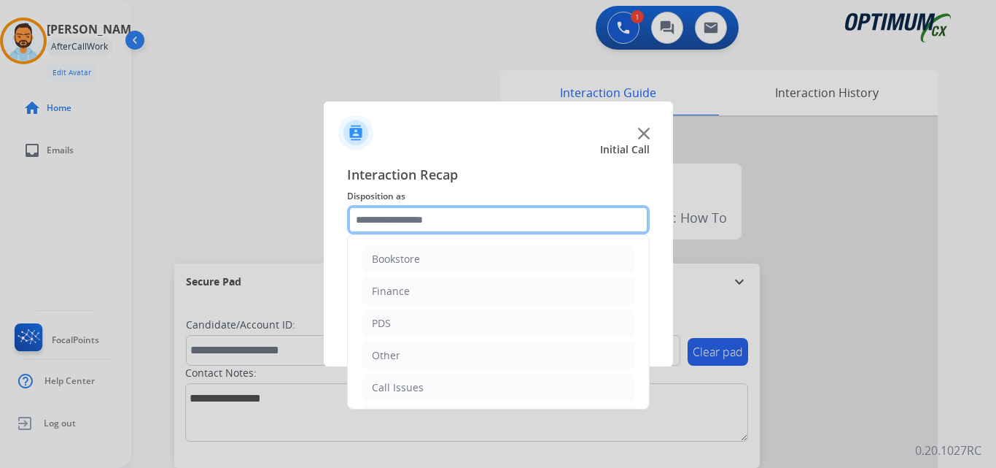
scroll to position [99, 0]
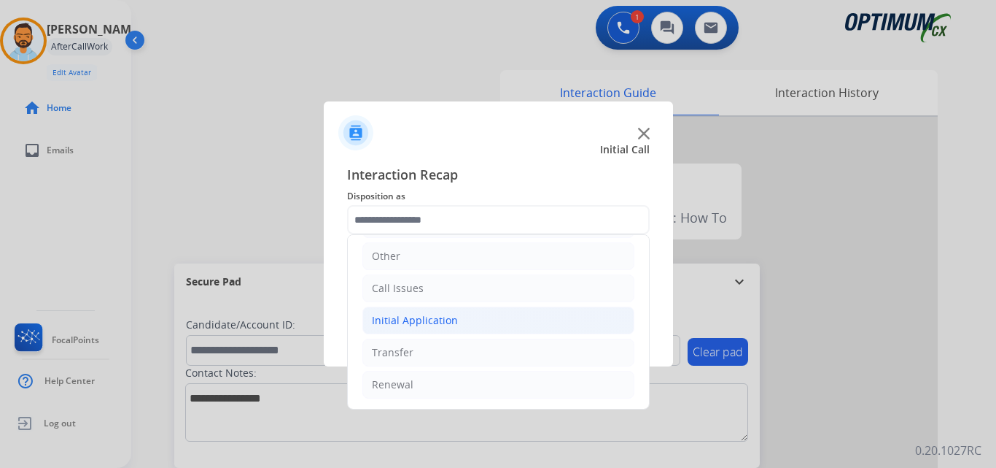
click at [443, 310] on li "Initial Application" at bounding box center [499, 320] width 272 height 28
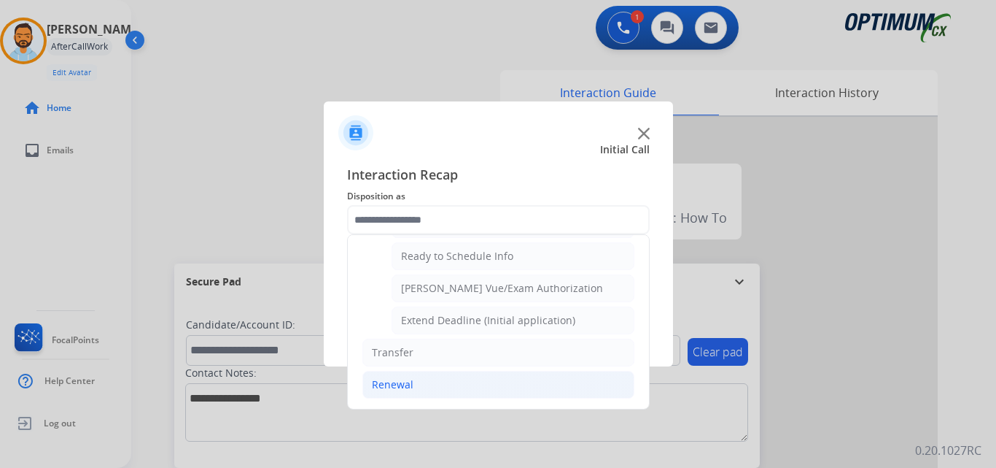
click at [487, 393] on li "Renewal" at bounding box center [499, 385] width 272 height 28
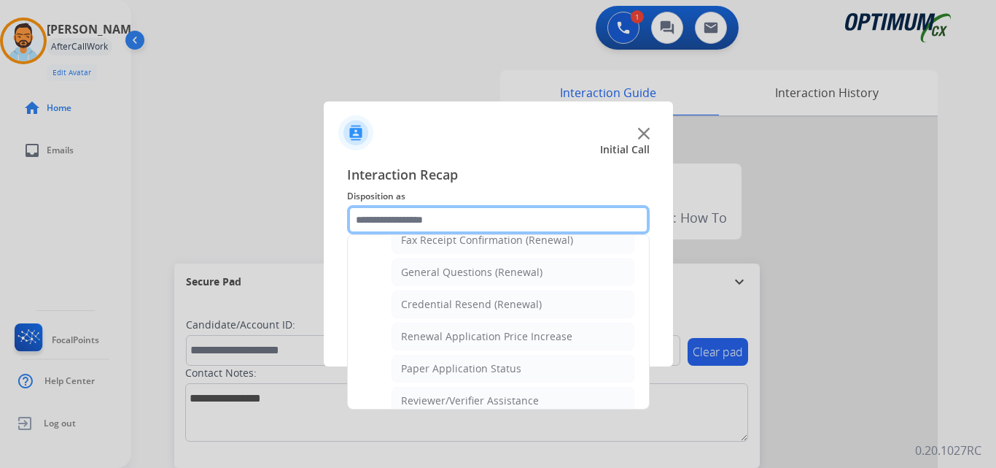
scroll to position [417, 0]
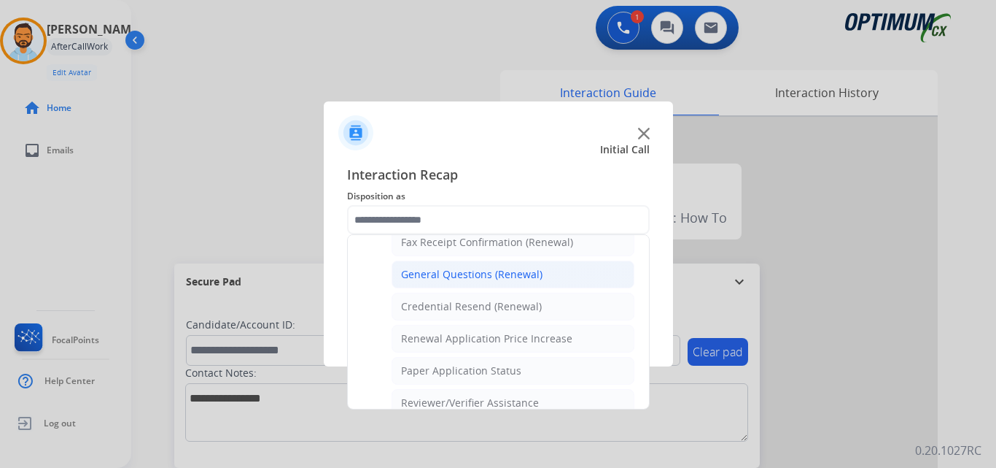
click at [510, 279] on div "General Questions (Renewal)" at bounding box center [472, 274] width 142 height 15
type input "**********"
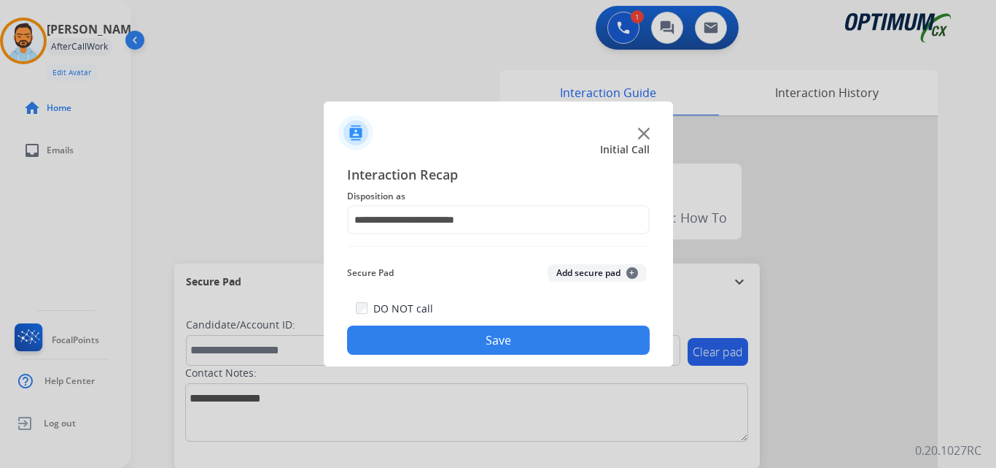
click at [508, 336] on button "Save" at bounding box center [498, 339] width 303 height 29
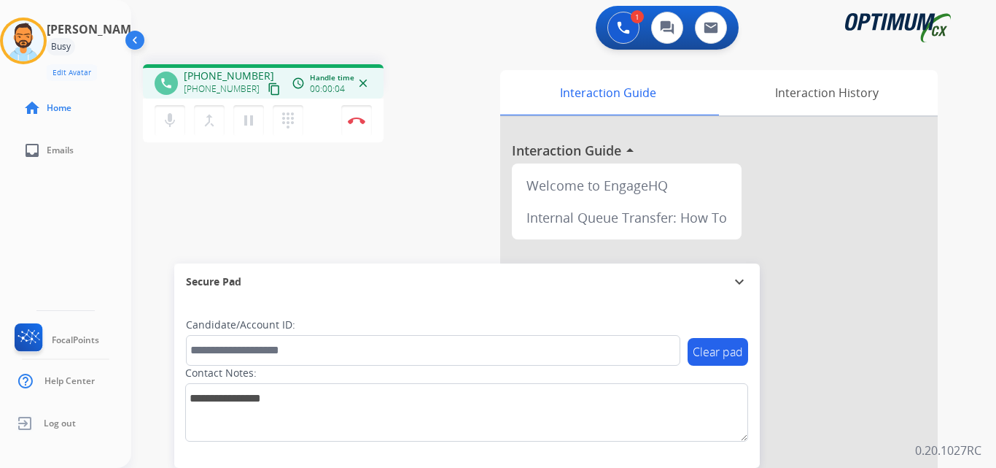
click at [268, 90] on mat-icon "content_copy" at bounding box center [274, 88] width 13 height 13
click at [358, 116] on button "Disconnect" at bounding box center [356, 120] width 31 height 31
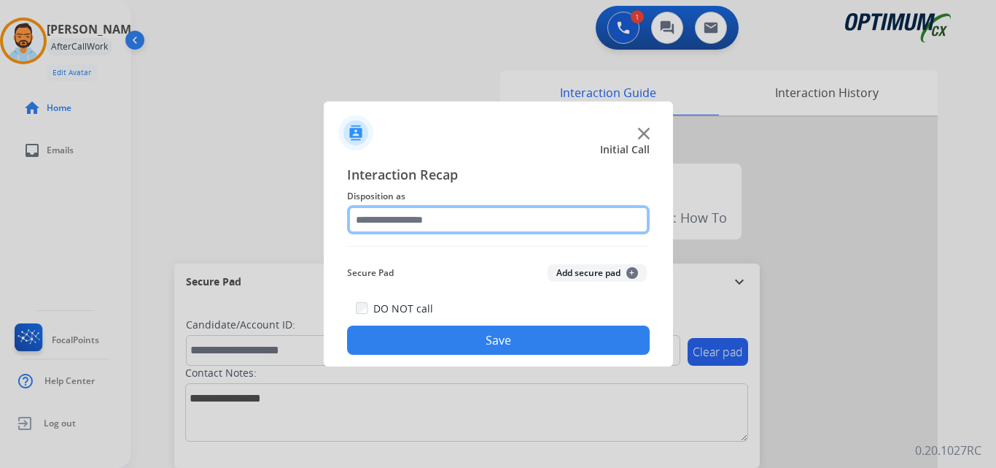
click at [498, 213] on input "text" at bounding box center [498, 219] width 303 height 29
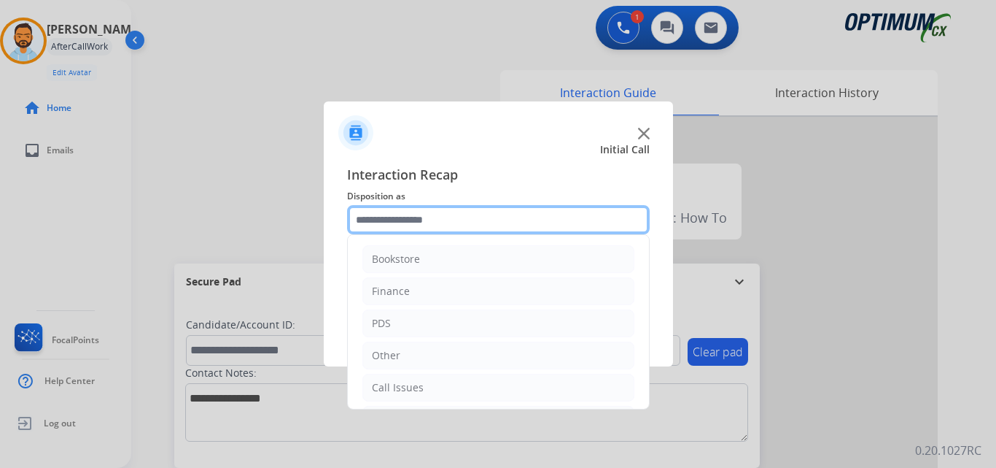
scroll to position [99, 0]
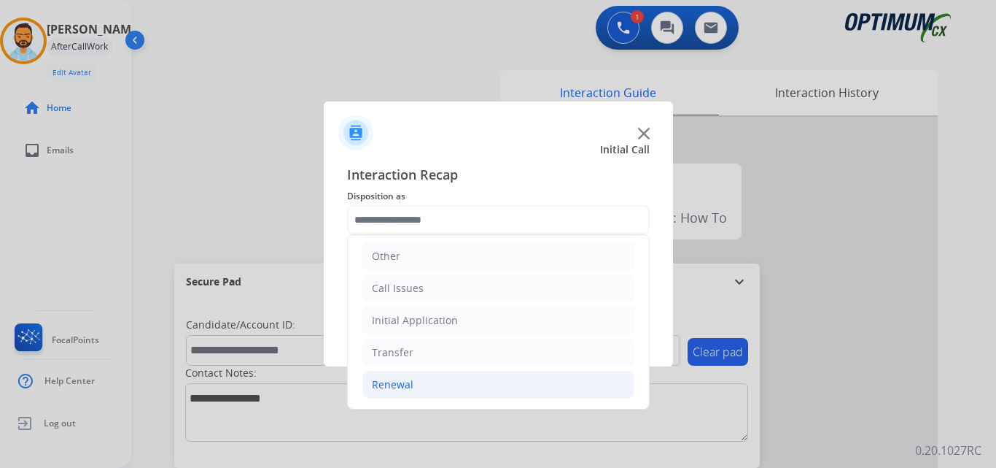
click at [431, 380] on li "Renewal" at bounding box center [499, 385] width 272 height 28
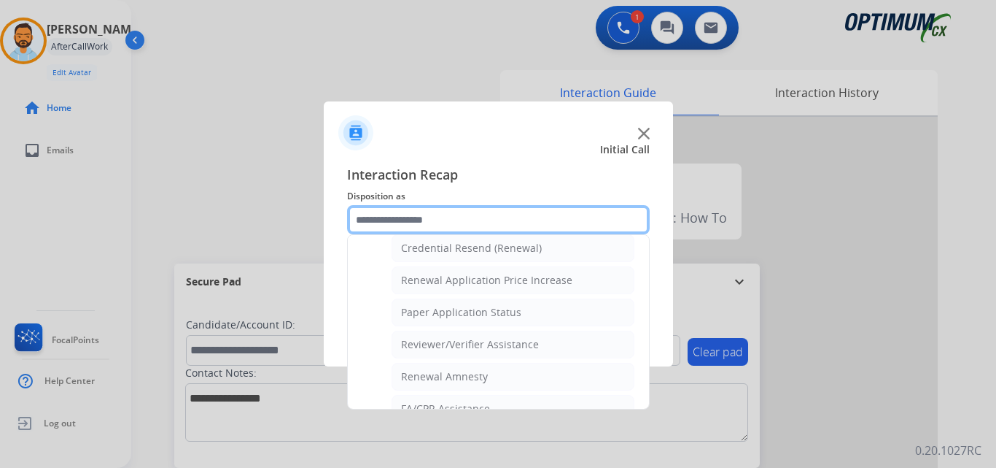
scroll to position [474, 0]
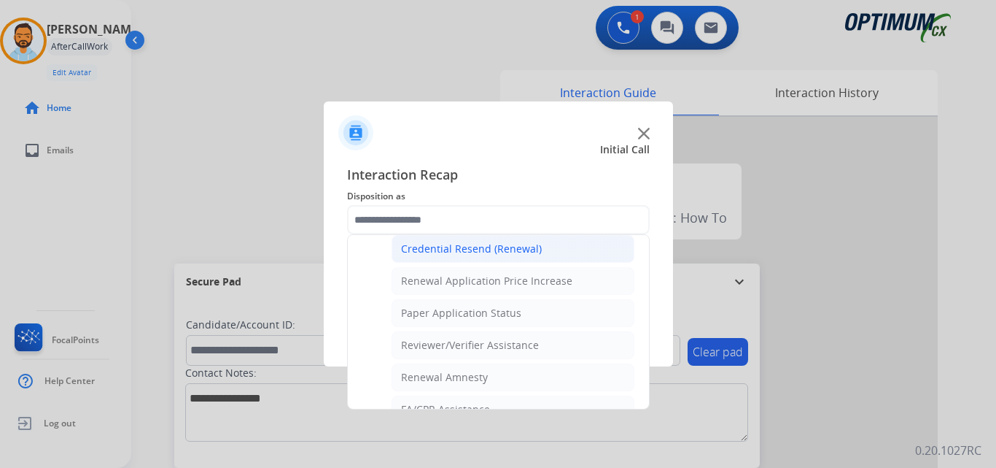
click at [460, 248] on div "Credential Resend (Renewal)" at bounding box center [471, 248] width 141 height 15
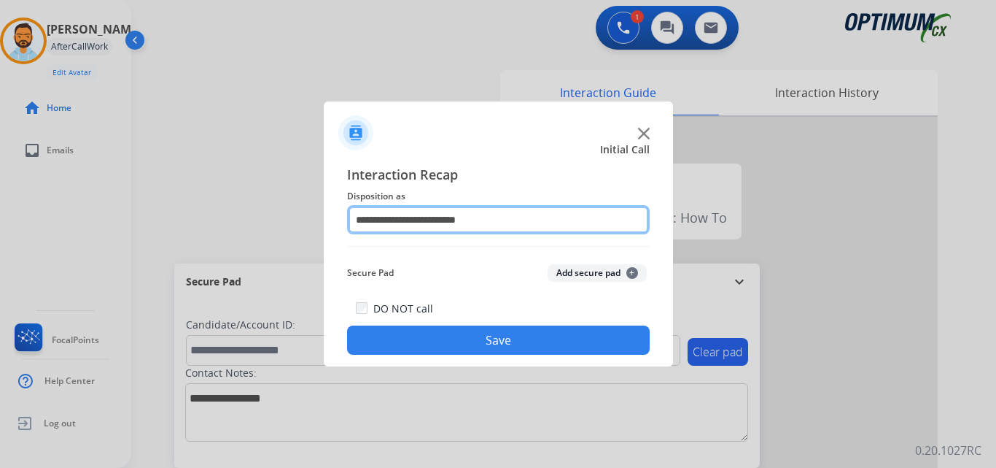
click at [465, 219] on input "**********" at bounding box center [498, 219] width 303 height 29
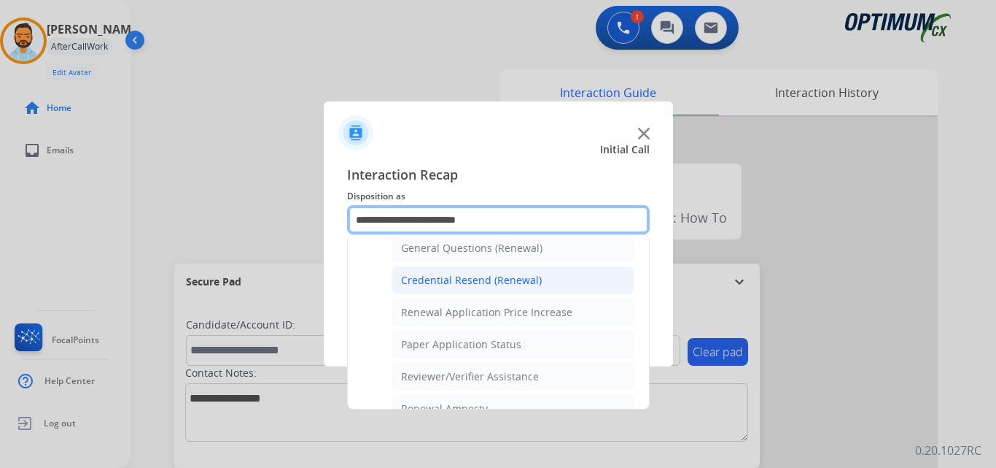
scroll to position [424, 0]
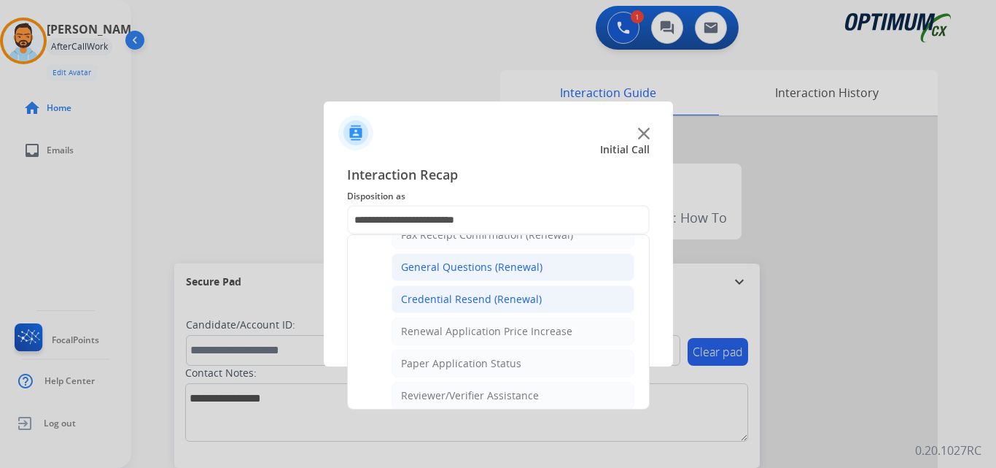
click at [487, 254] on li "General Questions (Renewal)" at bounding box center [513, 267] width 243 height 28
type input "**********"
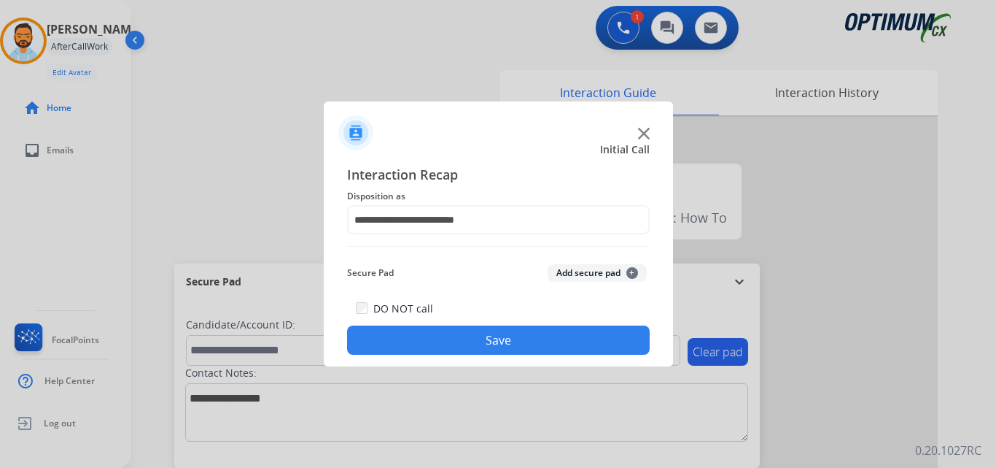
click at [476, 349] on button "Save" at bounding box center [498, 339] width 303 height 29
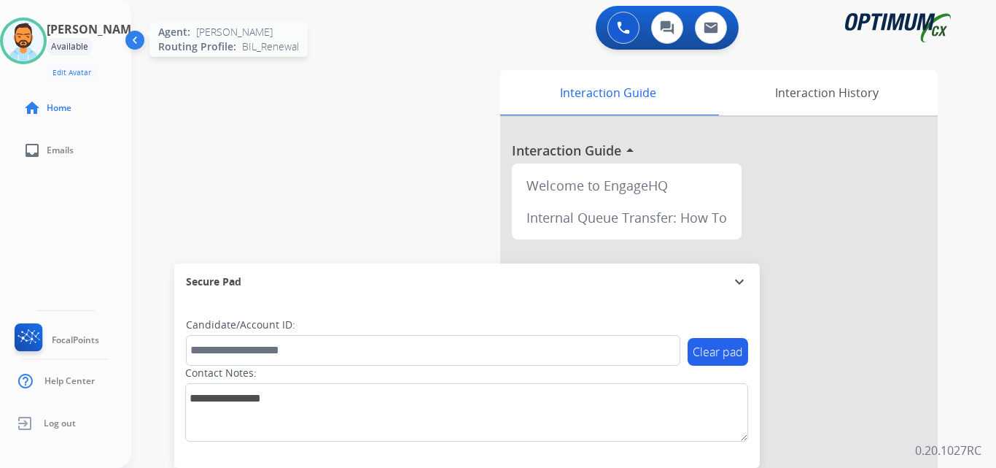
click at [40, 43] on img at bounding box center [23, 40] width 41 height 41
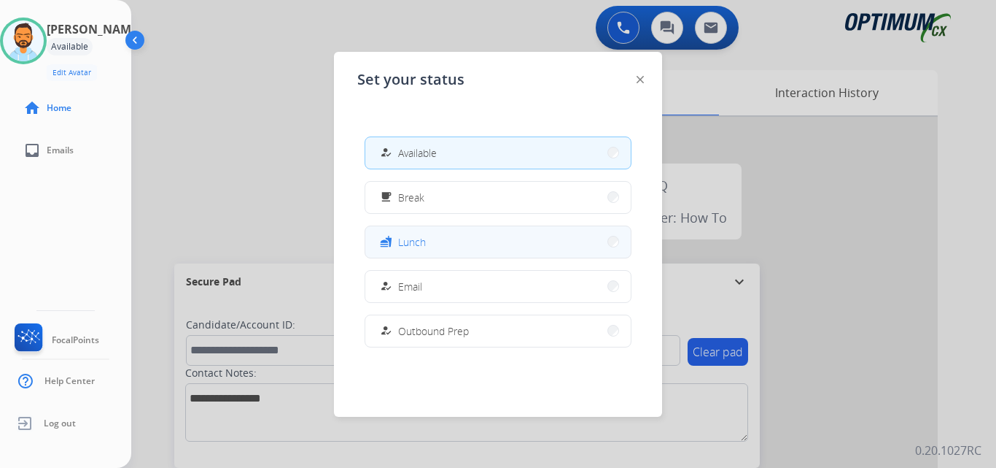
click at [463, 231] on button "fastfood Lunch" at bounding box center [498, 241] width 266 height 31
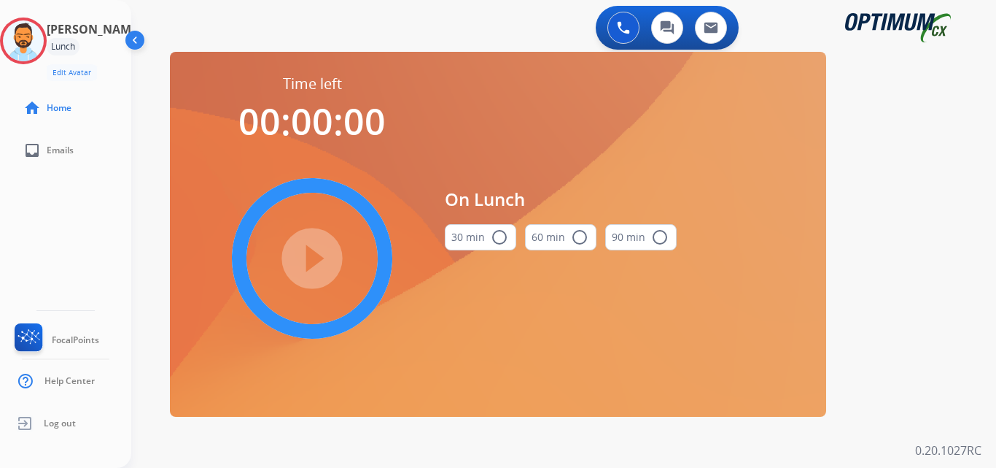
click at [487, 233] on button "30 min radio_button_unchecked" at bounding box center [480, 237] width 71 height 26
click at [314, 249] on mat-icon "play_circle_filled" at bounding box center [312, 258] width 18 height 18
